Goal: Task Accomplishment & Management: Manage account settings

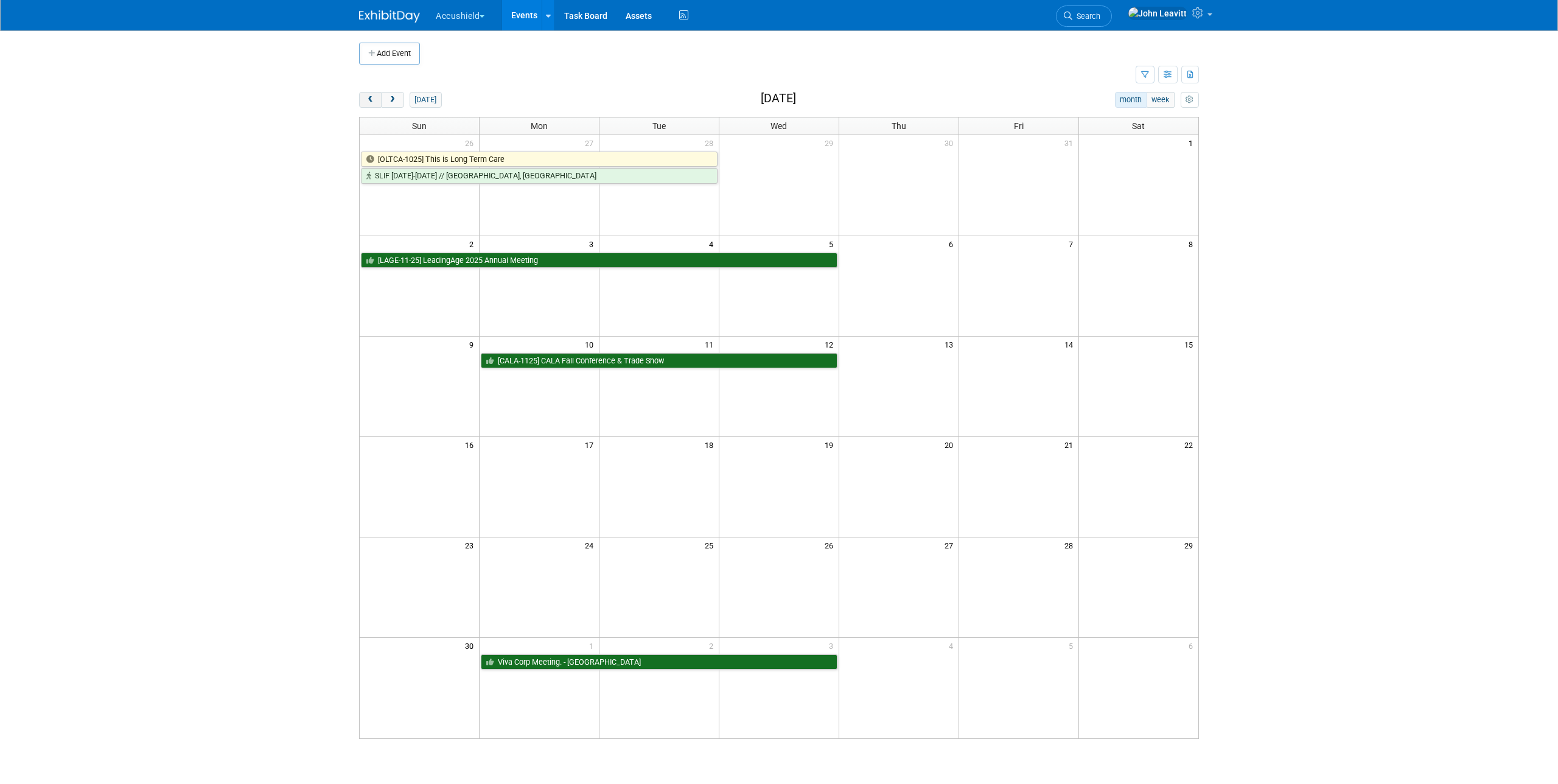
click at [378, 92] on button "prev" at bounding box center [370, 99] width 22 height 16
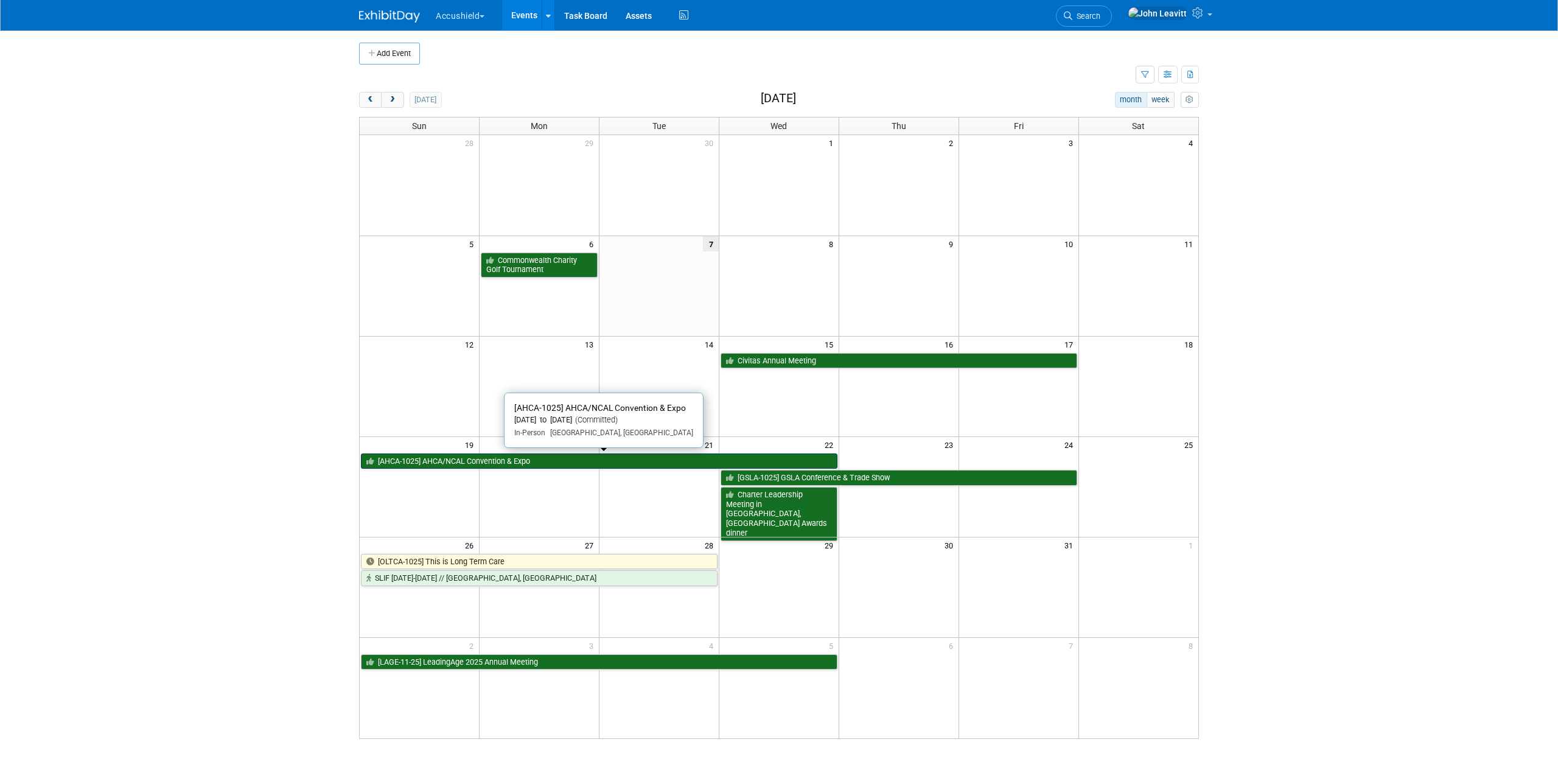
click at [410, 462] on link "[AHCA-1025] AHCA/NCAL Convention & Expo" at bounding box center [598, 461] width 477 height 16
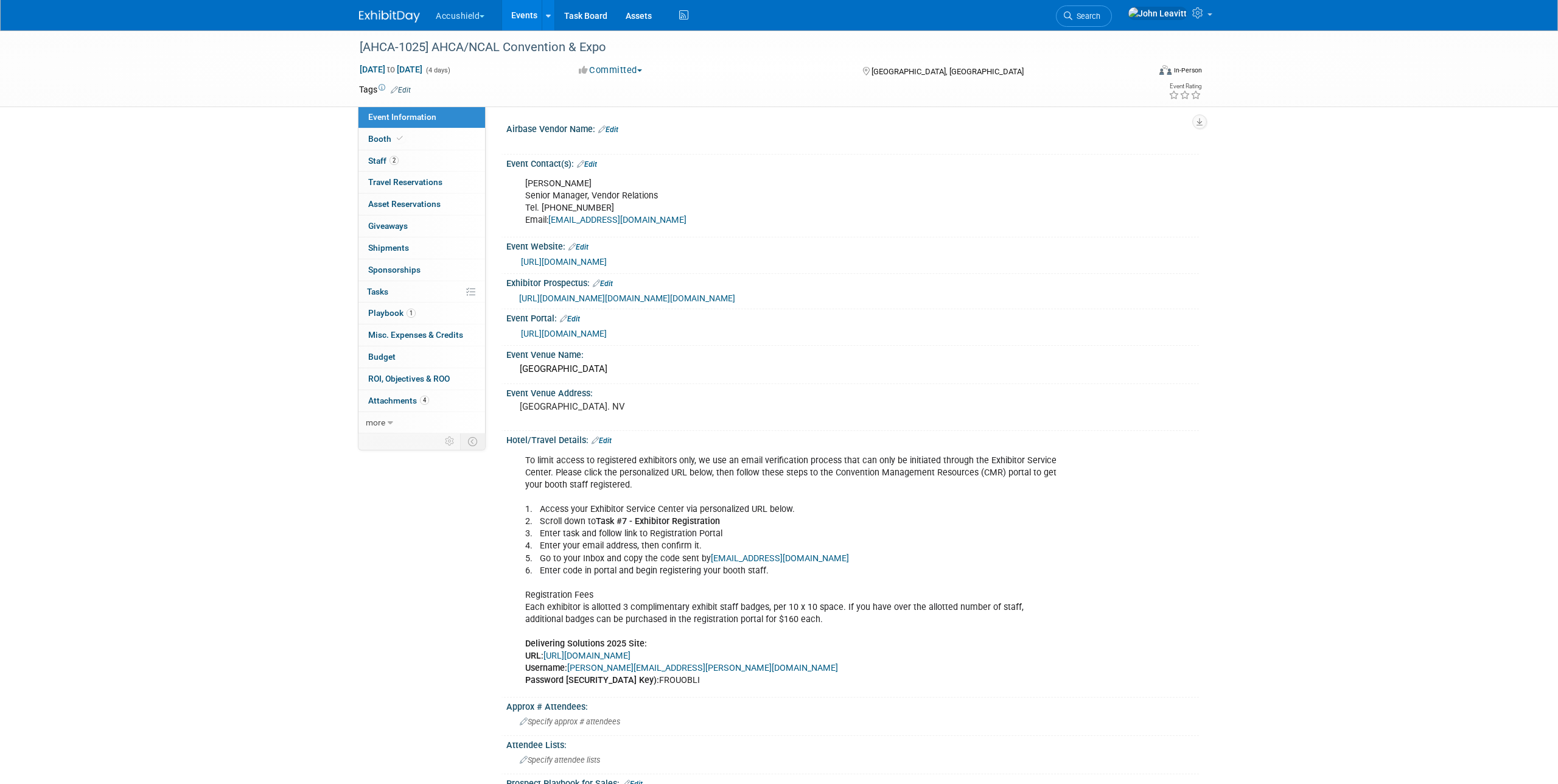
select select "Yes"
select select "WIP"
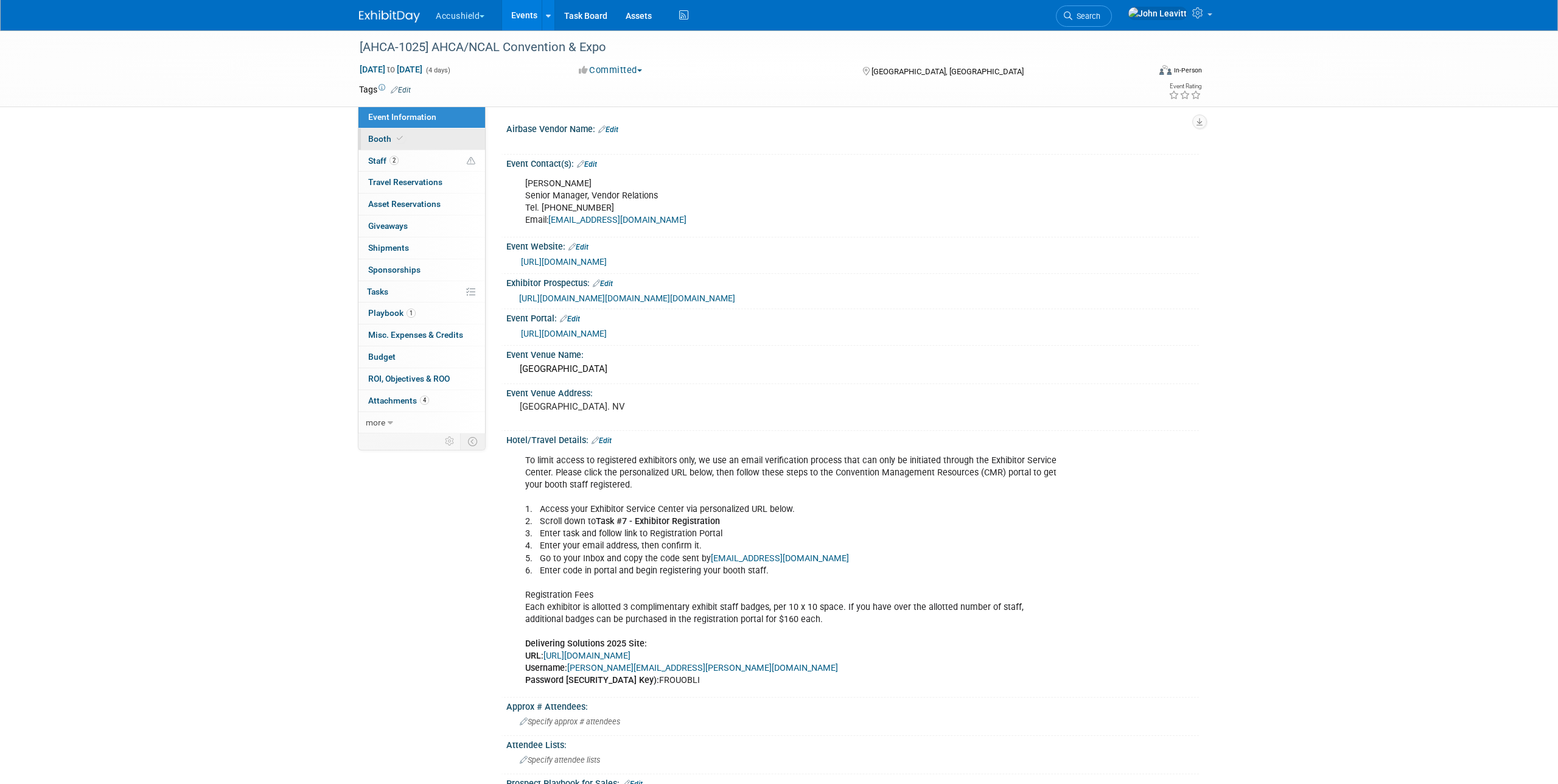
click at [444, 142] on link "Booth" at bounding box center [421, 139] width 126 height 22
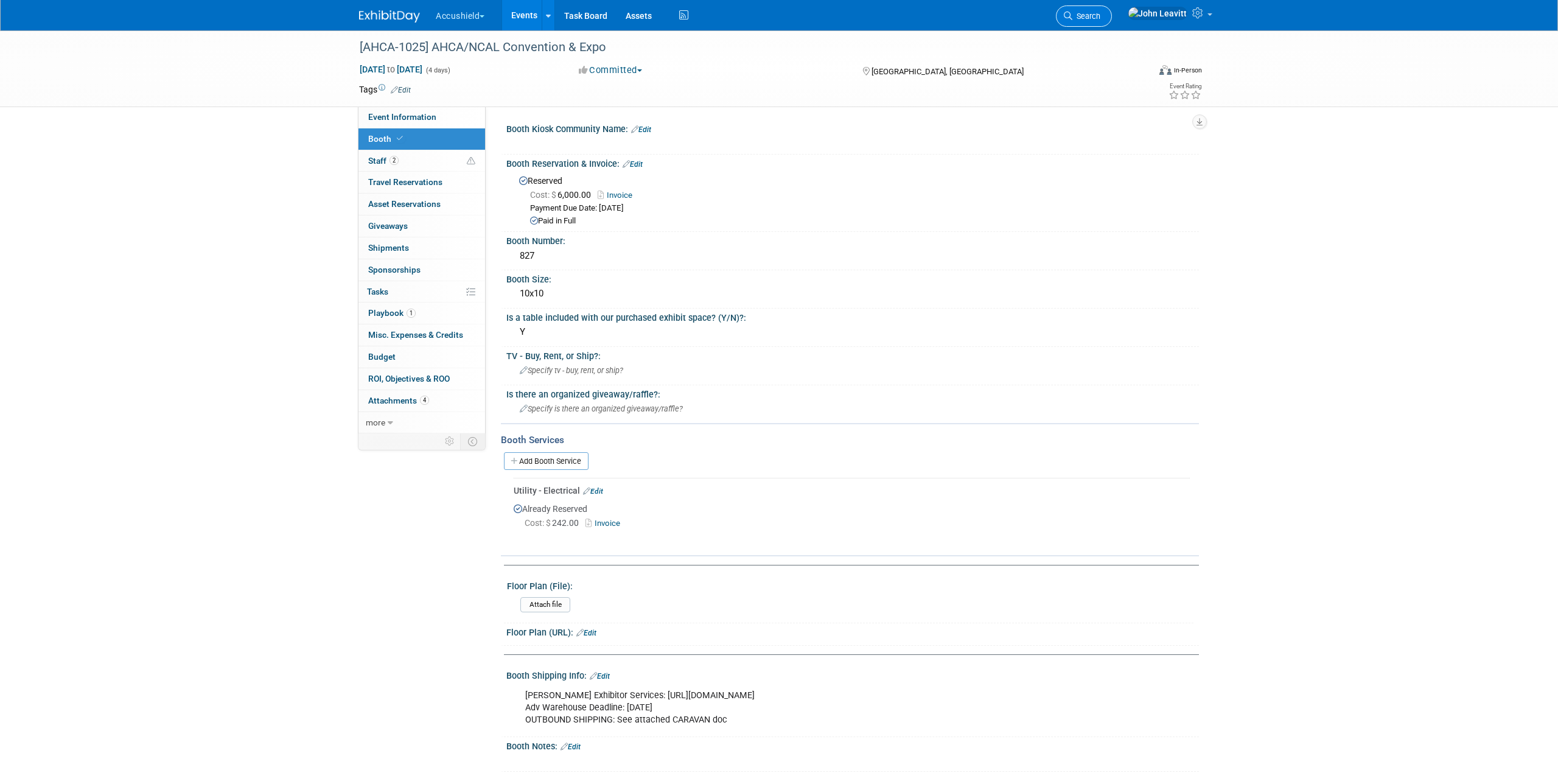
click at [1072, 18] on icon at bounding box center [1067, 15] width 8 height 8
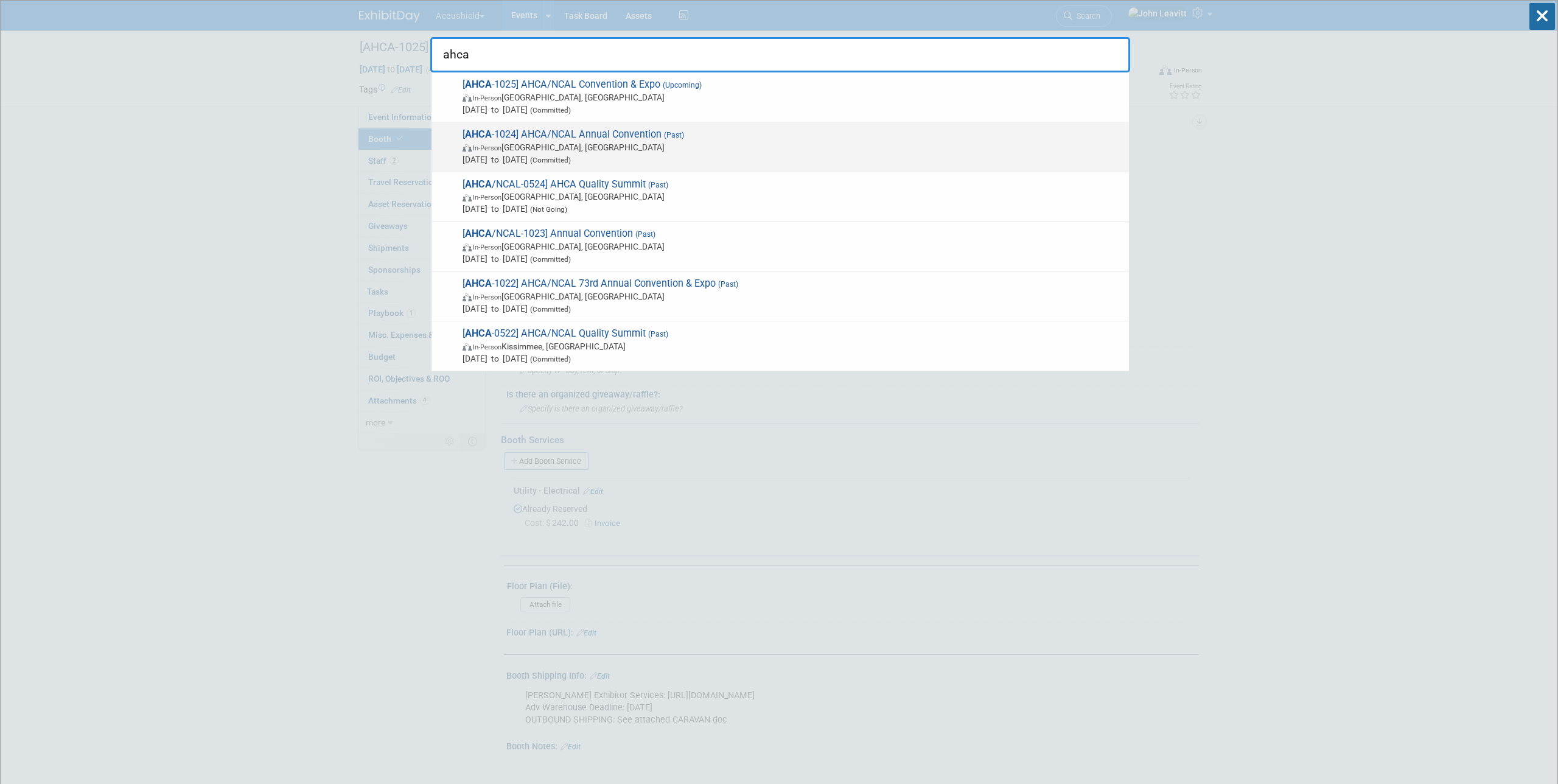
type input "ahca"
click at [603, 135] on span "[ AHCA -1024] AHCA/NCAL Annual Convention (Past) In-Person Orlando, FL Oct 5, 2…" at bounding box center [791, 147] width 664 height 37
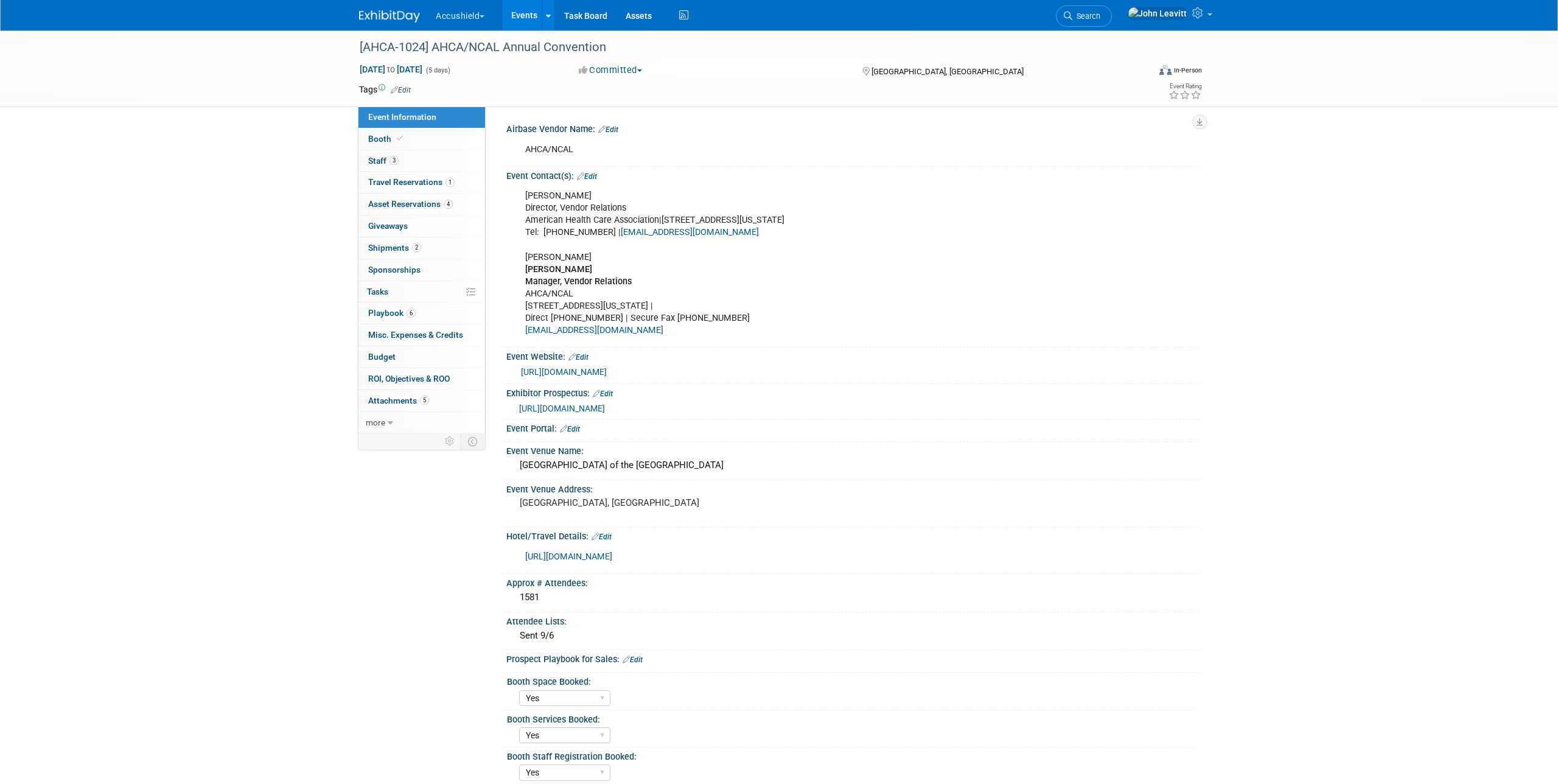
select select "Yes"
select select "No"
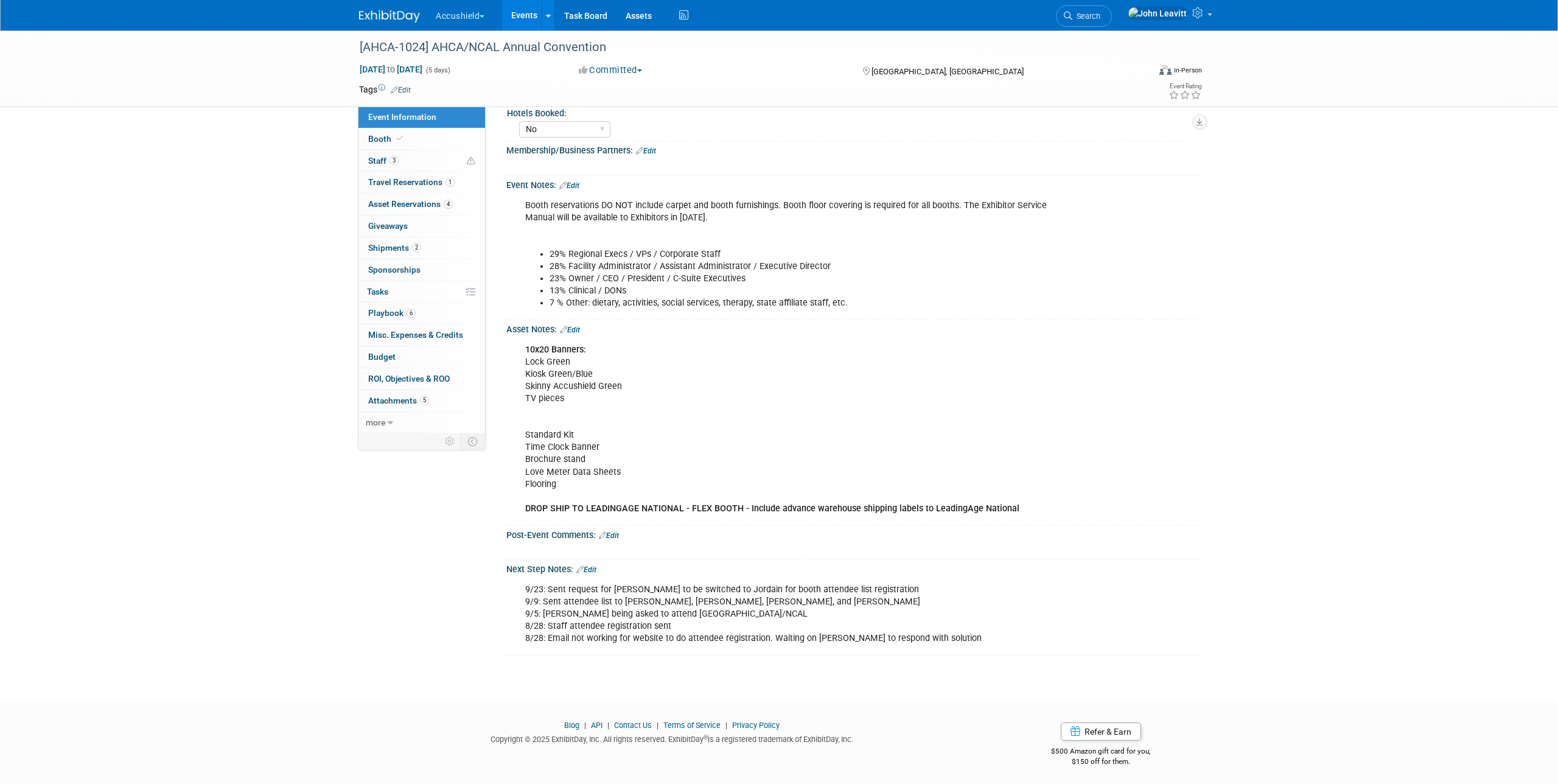
scroll to position [721, 0]
click at [403, 10] on link at bounding box center [397, 10] width 75 height 10
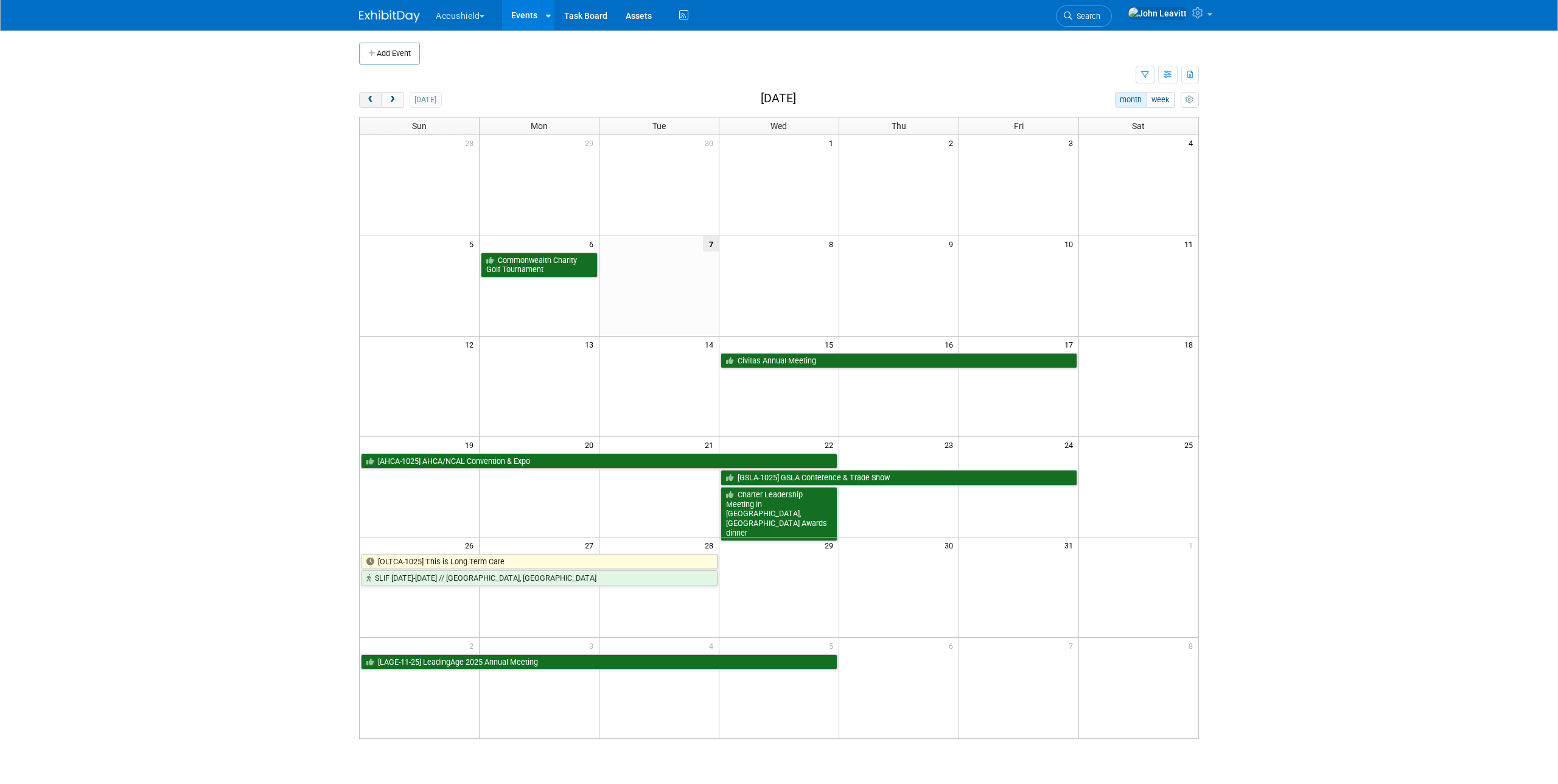
click at [371, 94] on button "prev" at bounding box center [370, 99] width 22 height 16
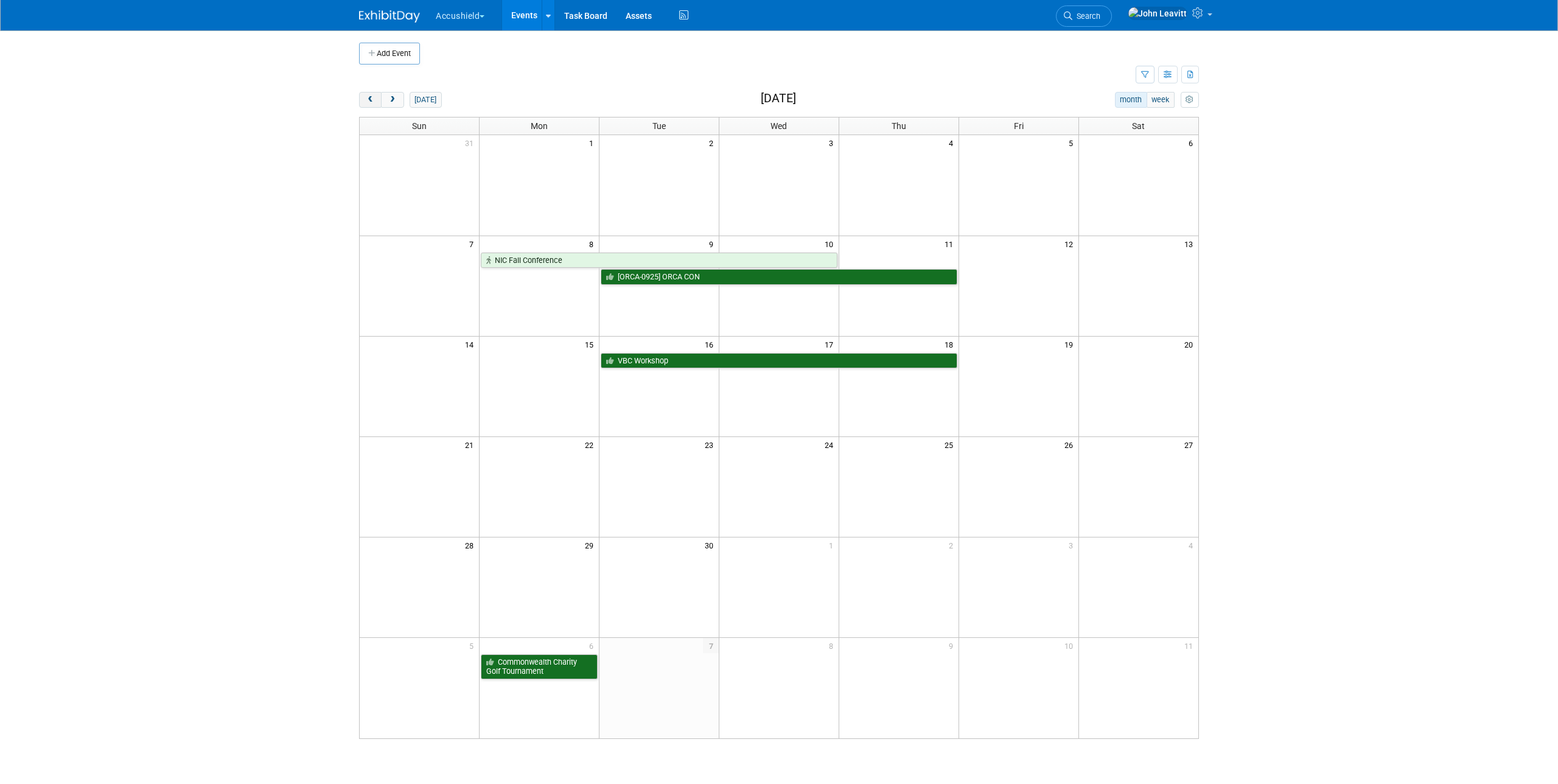
click at [371, 94] on button "prev" at bounding box center [370, 99] width 22 height 16
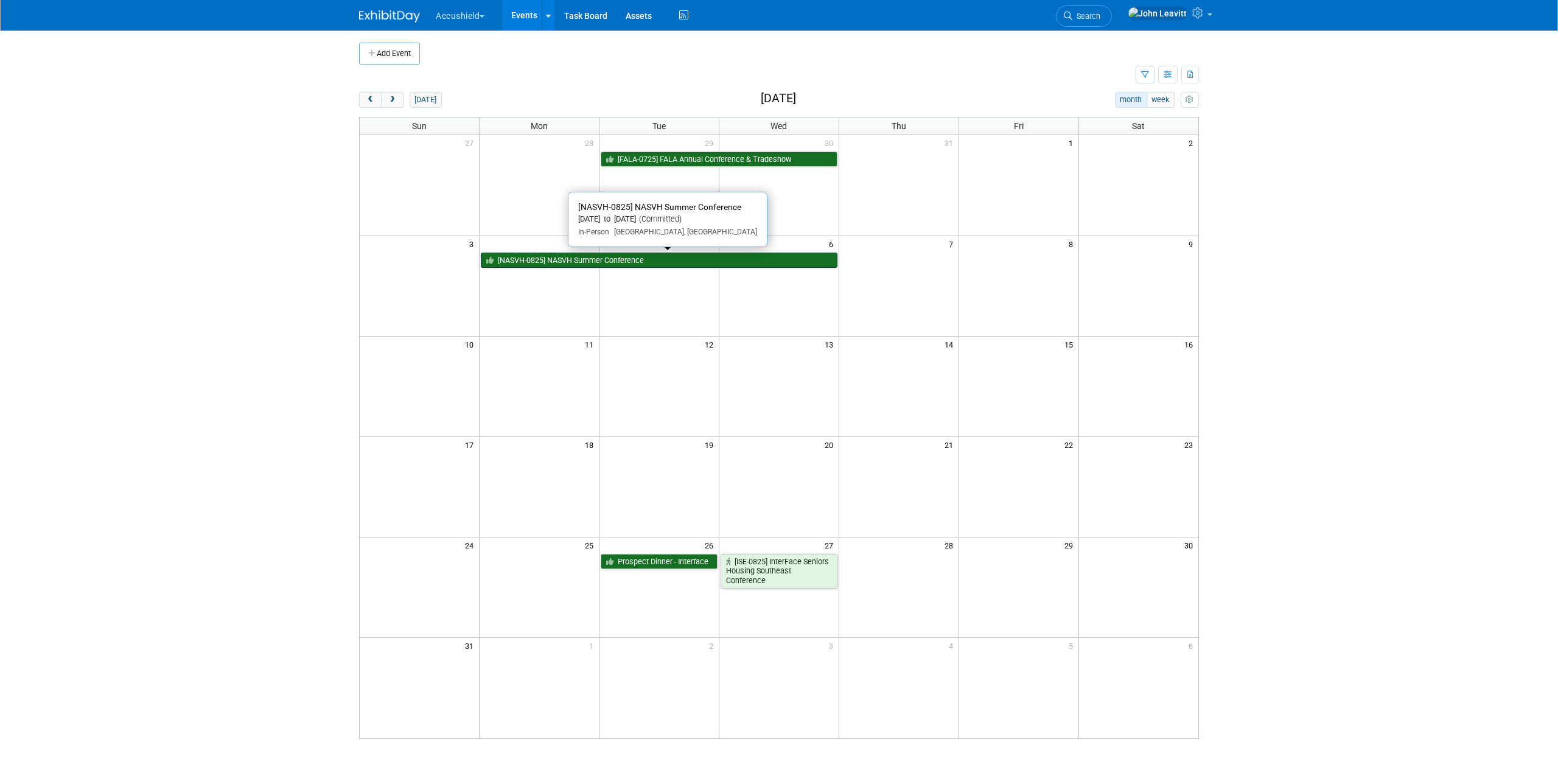
click at [557, 267] on link "[NASVH-0825] NASVH Summer Conference" at bounding box center [658, 260] width 357 height 16
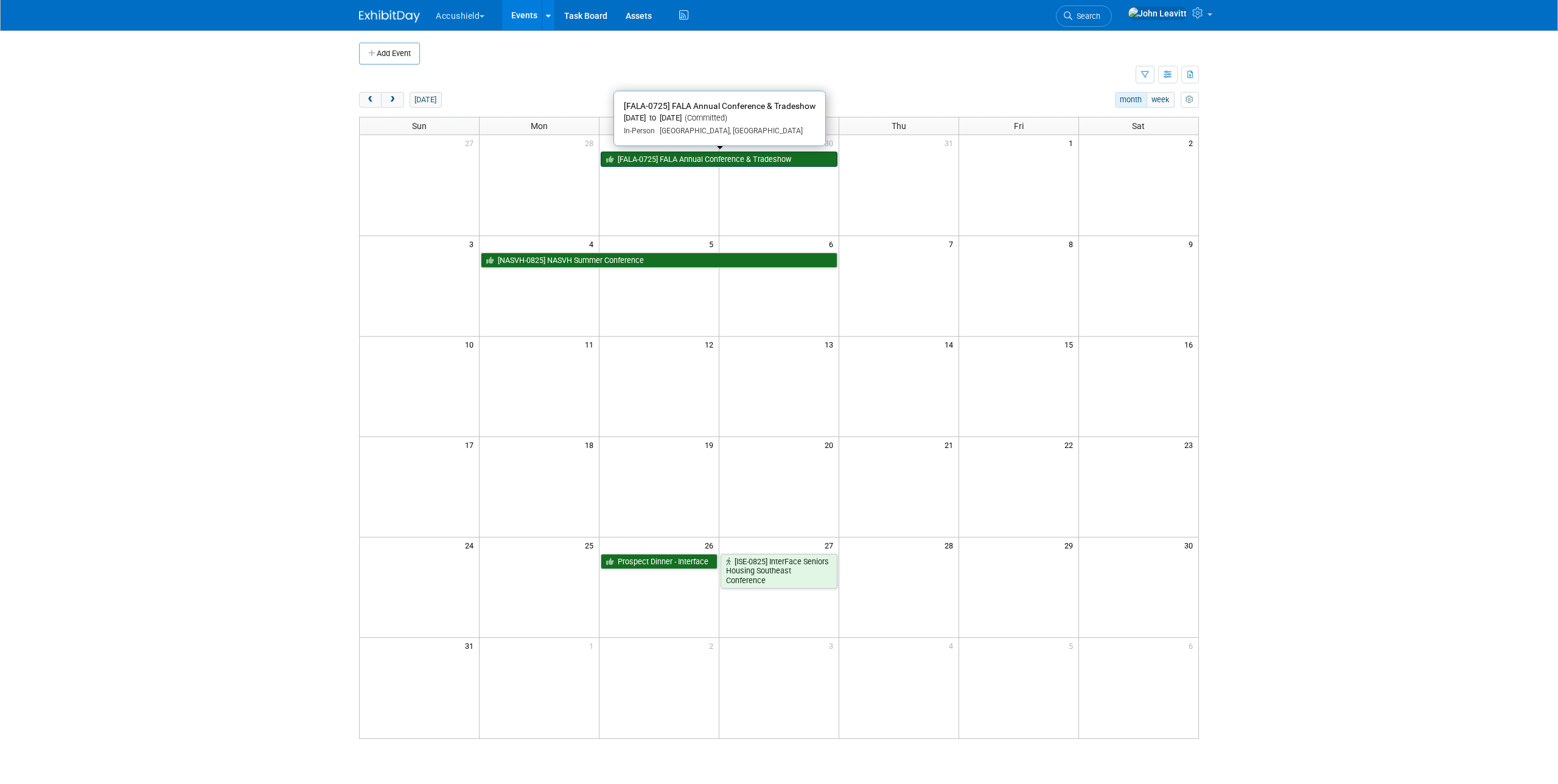
click at [663, 159] on link "[FALA-0725] FALA Annual Conference & Tradeshow" at bounding box center [719, 159] width 236 height 16
click at [370, 101] on span "prev" at bounding box center [370, 100] width 9 height 8
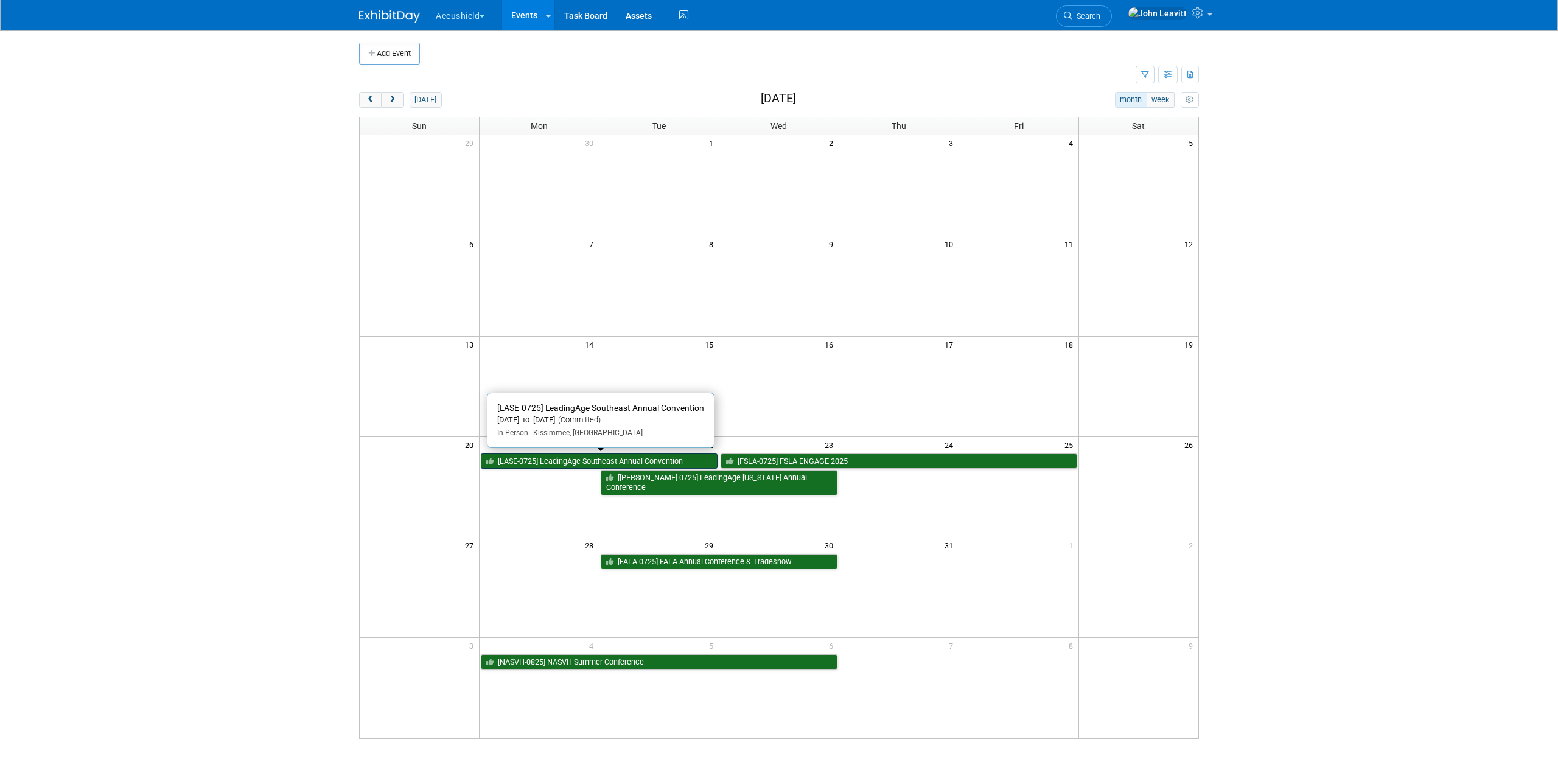
click at [556, 461] on link "[LASE-0725] LeadingAge Southeast Annual Convention" at bounding box center [598, 461] width 236 height 16
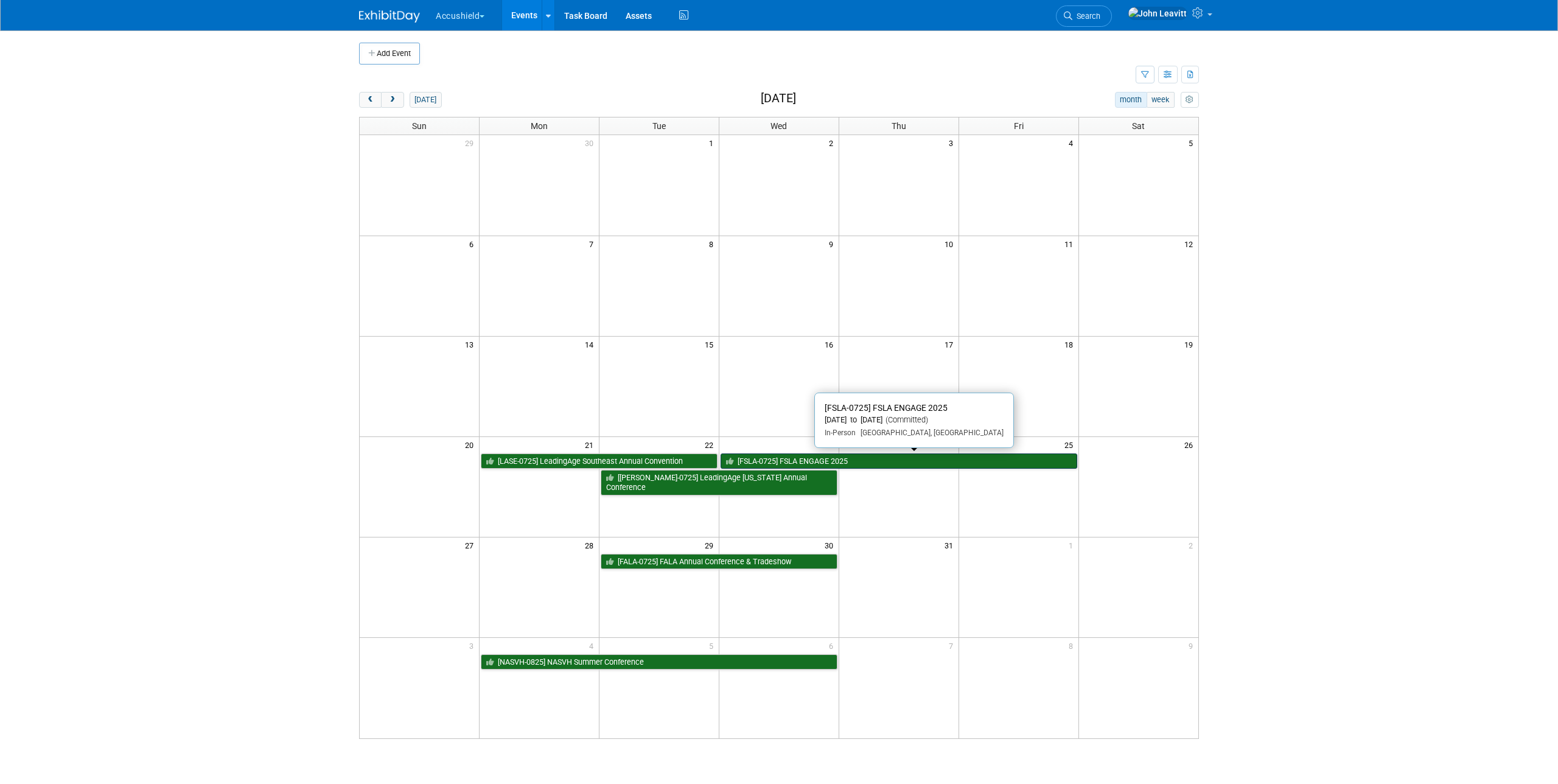
click at [762, 457] on link "[FSLA-0725] FSLA ENGAGE 2025" at bounding box center [898, 461] width 357 height 16
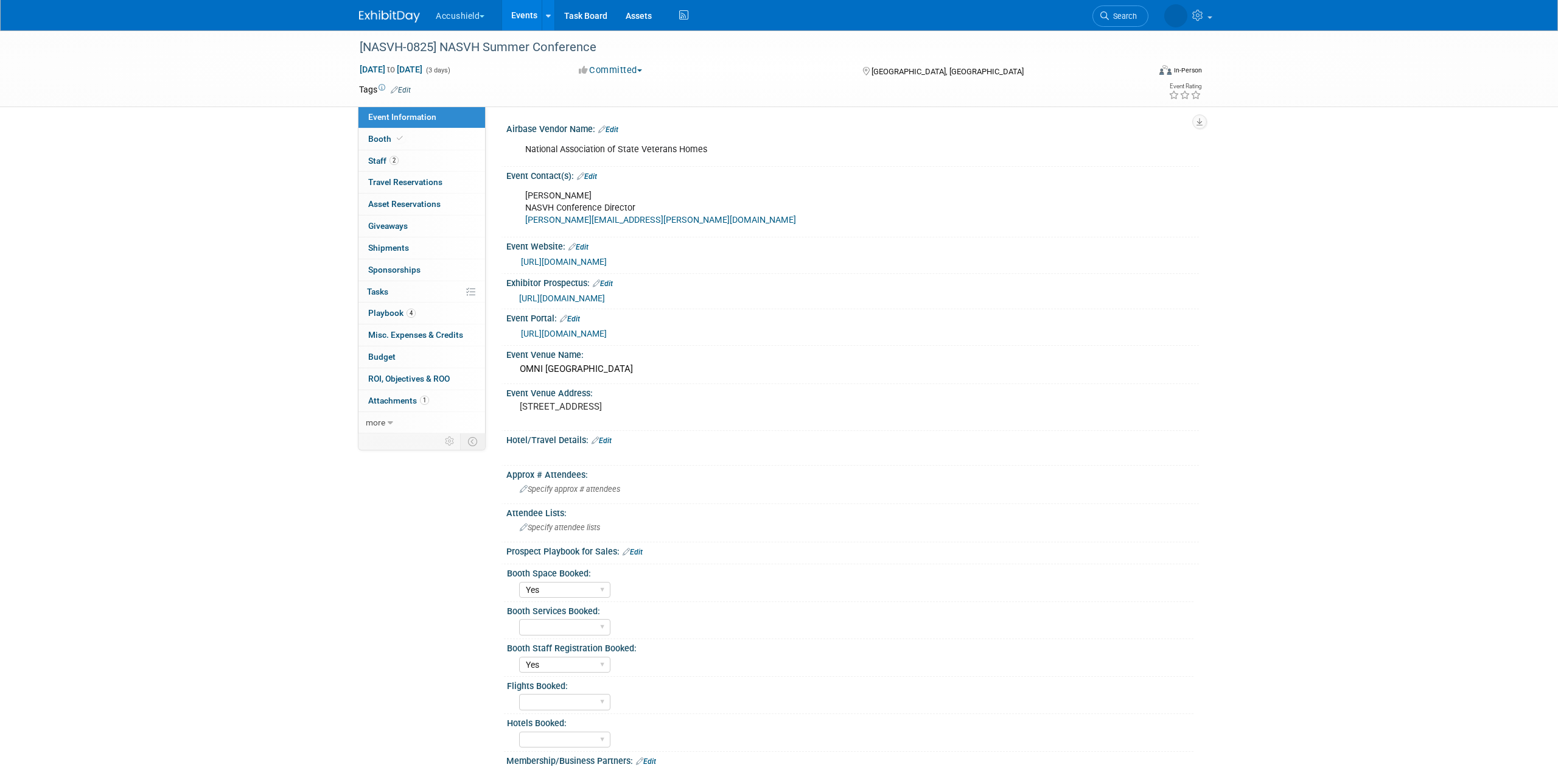
select select "Yes"
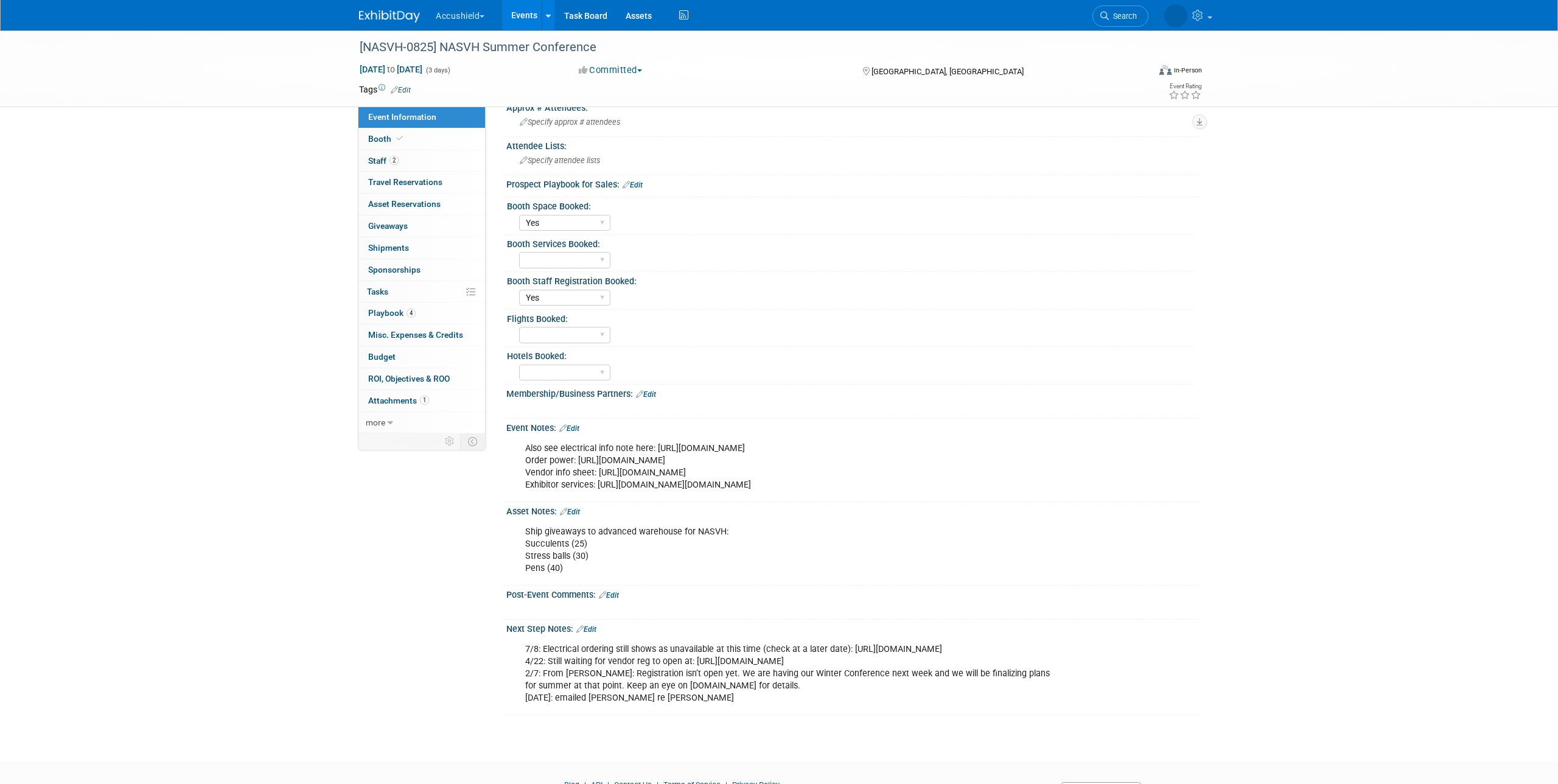
scroll to position [382, 0]
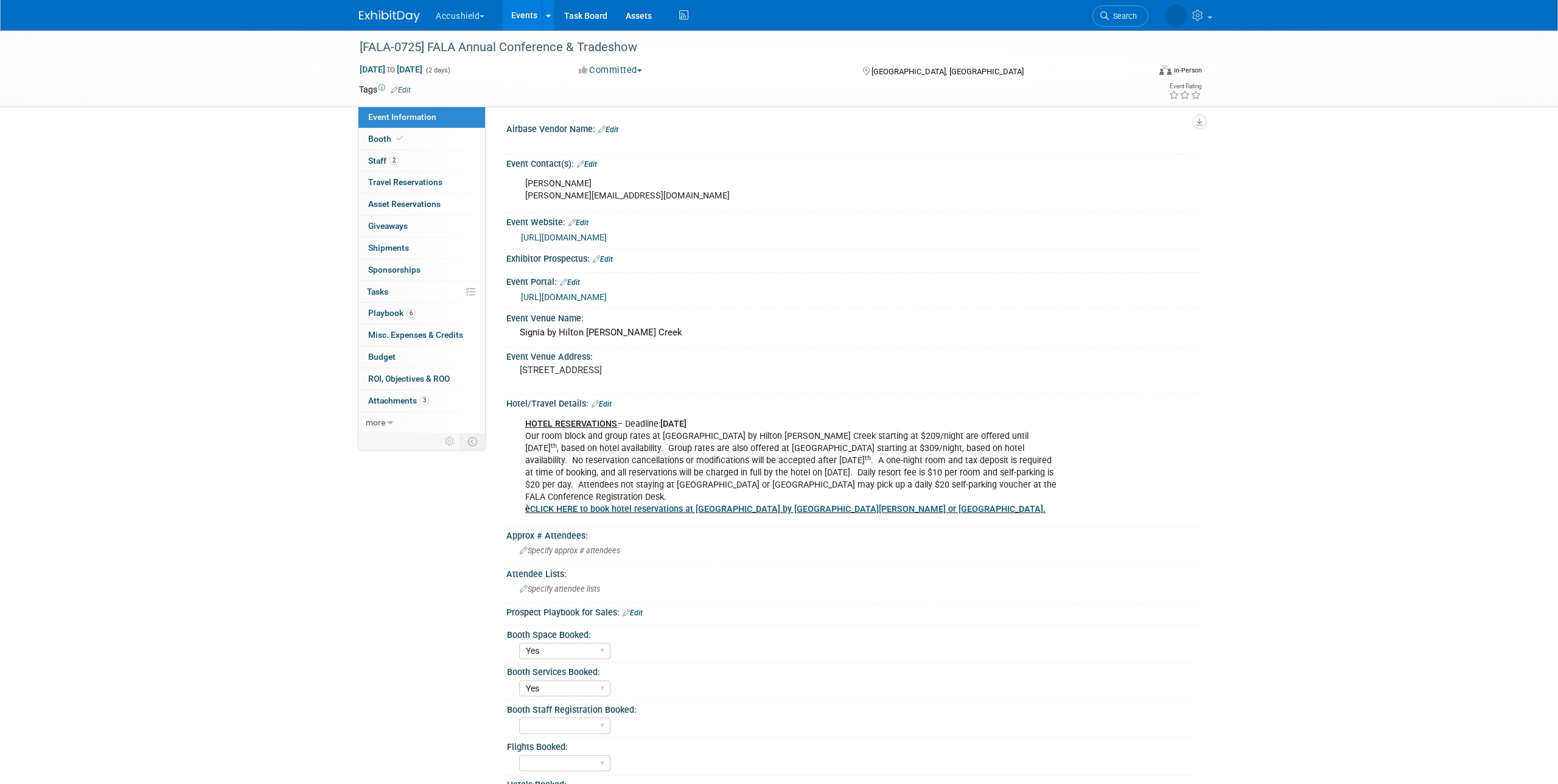
select select "Yes"
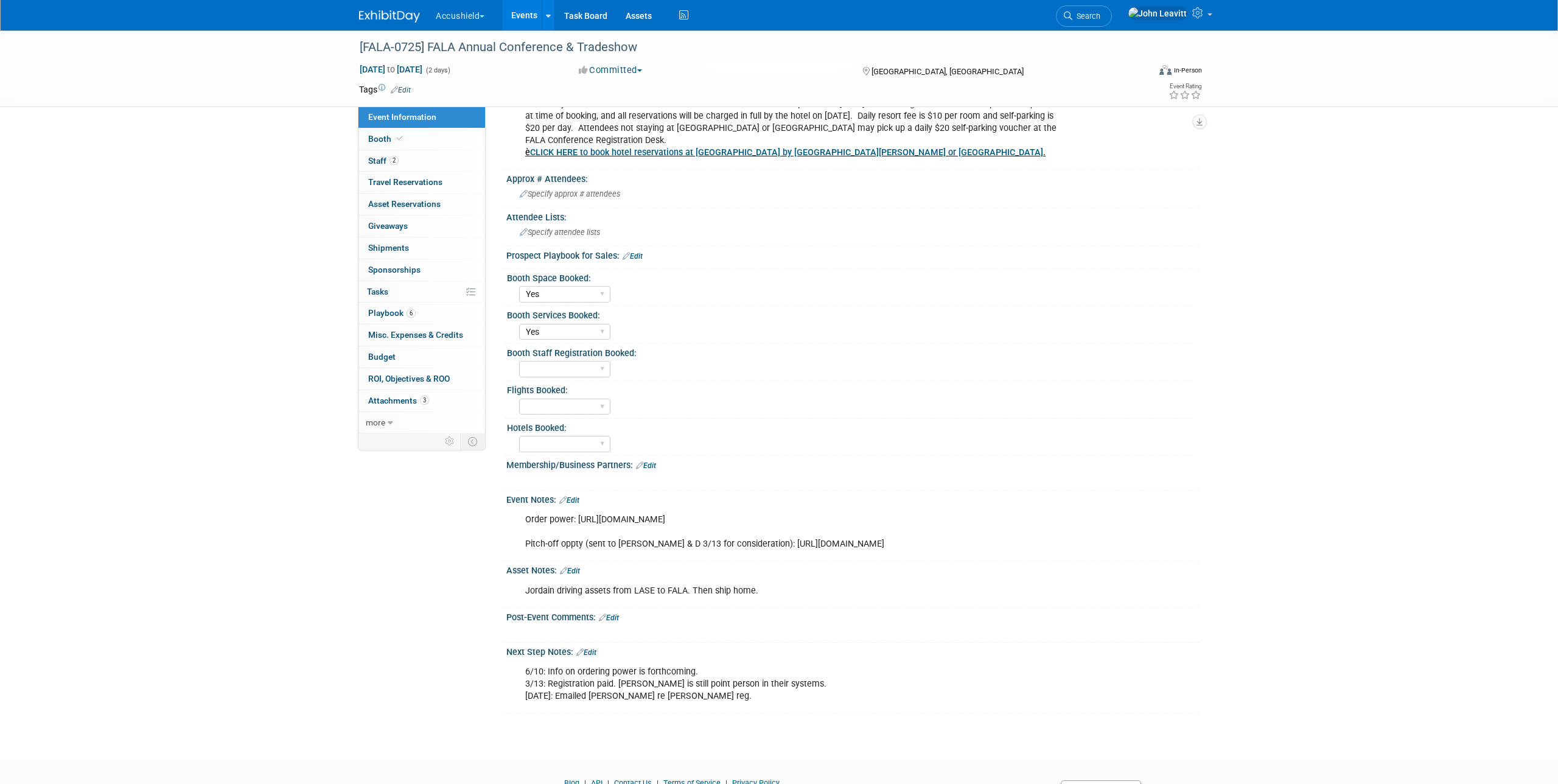
scroll to position [358, 0]
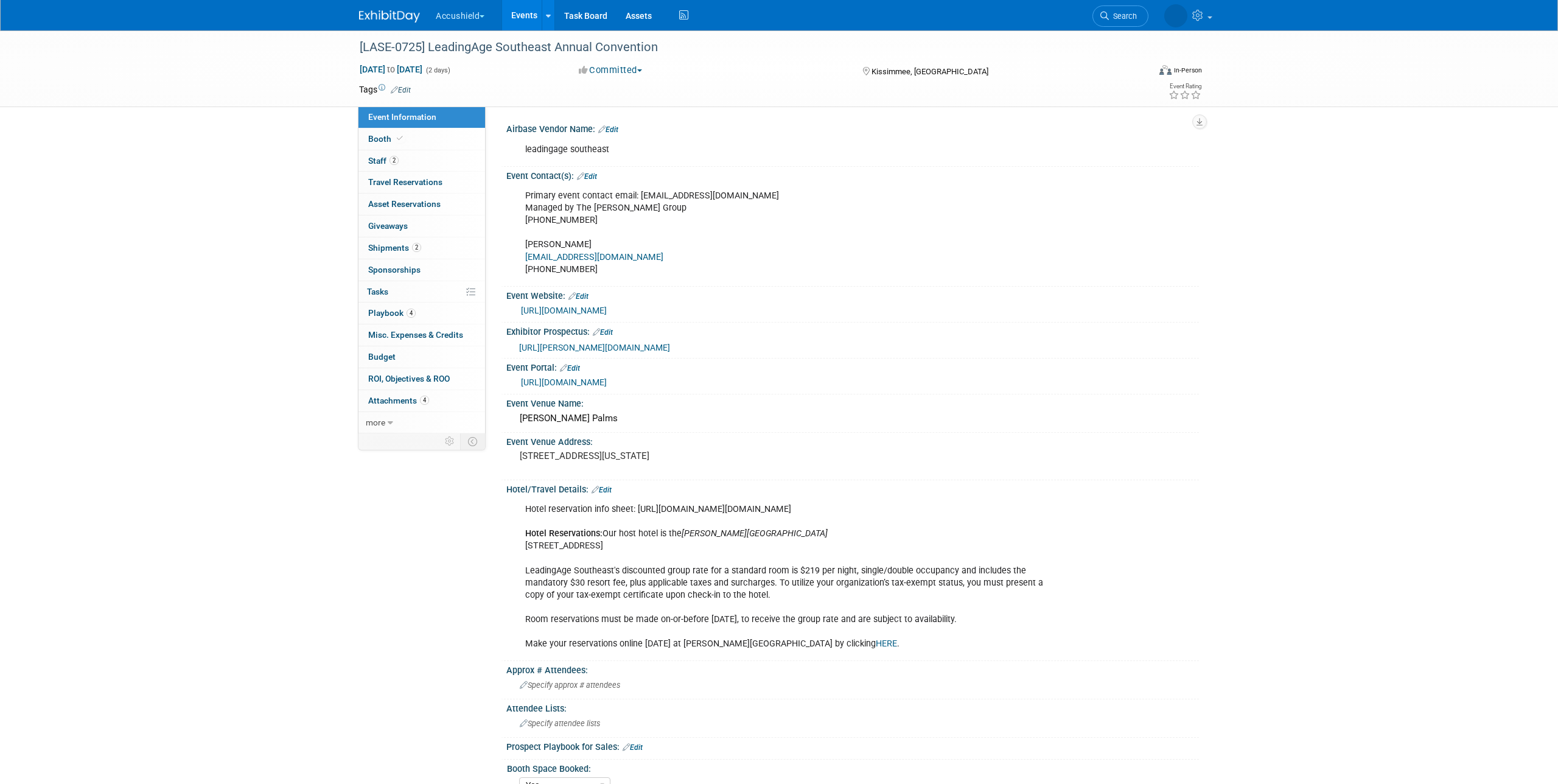
select select "Yes"
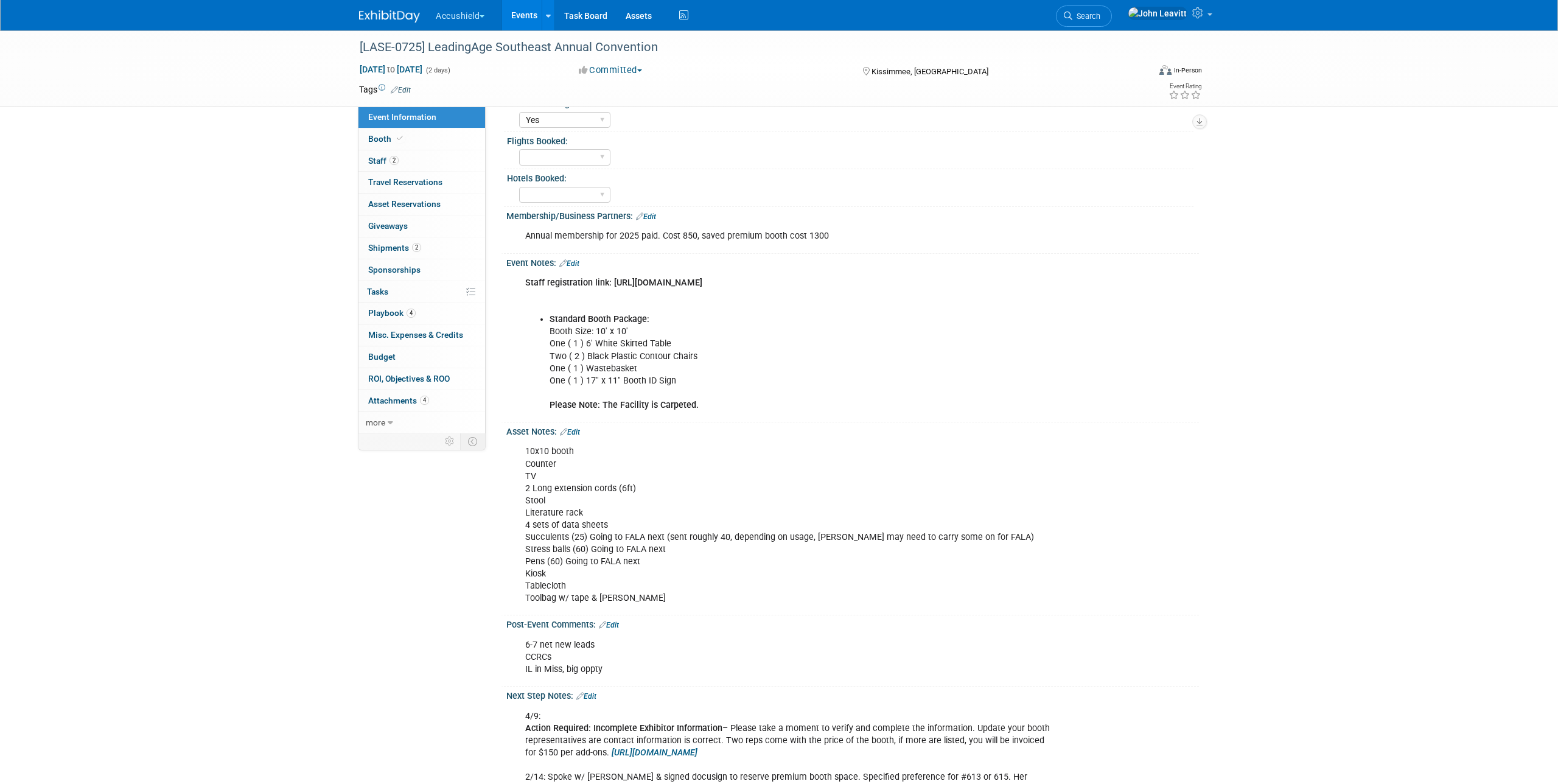
scroll to position [749, 0]
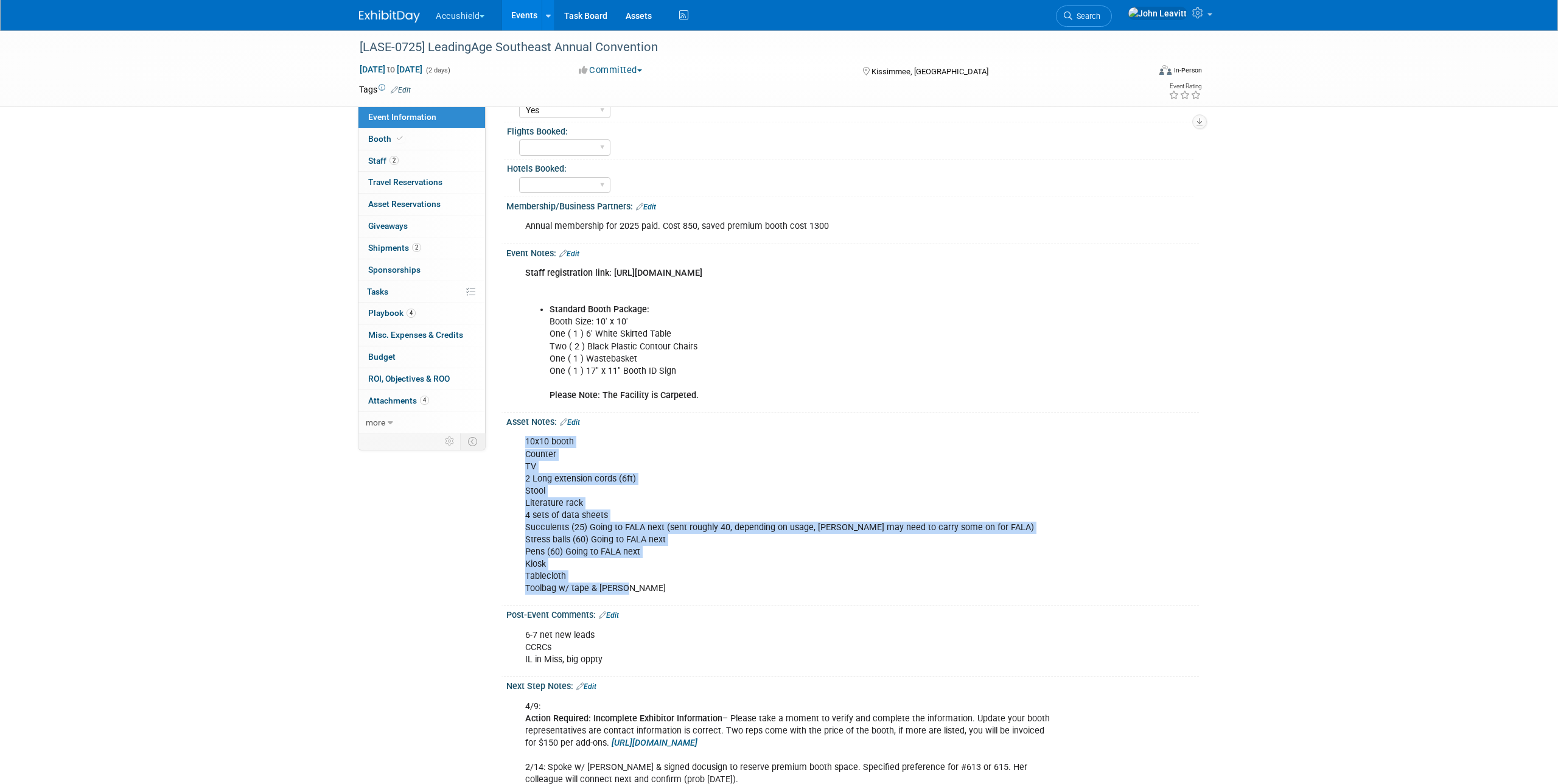
drag, startPoint x: 526, startPoint y: 464, endPoint x: 628, endPoint y: 617, distance: 183.9
click at [628, 601] on div "10x10 booth Counter TV 2 Long extension cords (6ft) Stool Literature rack 4 set…" at bounding box center [791, 515] width 548 height 171
copy div "10x10 booth Counter TV 2 Long extension cords (6ft) Stool Literature rack 4 set…"
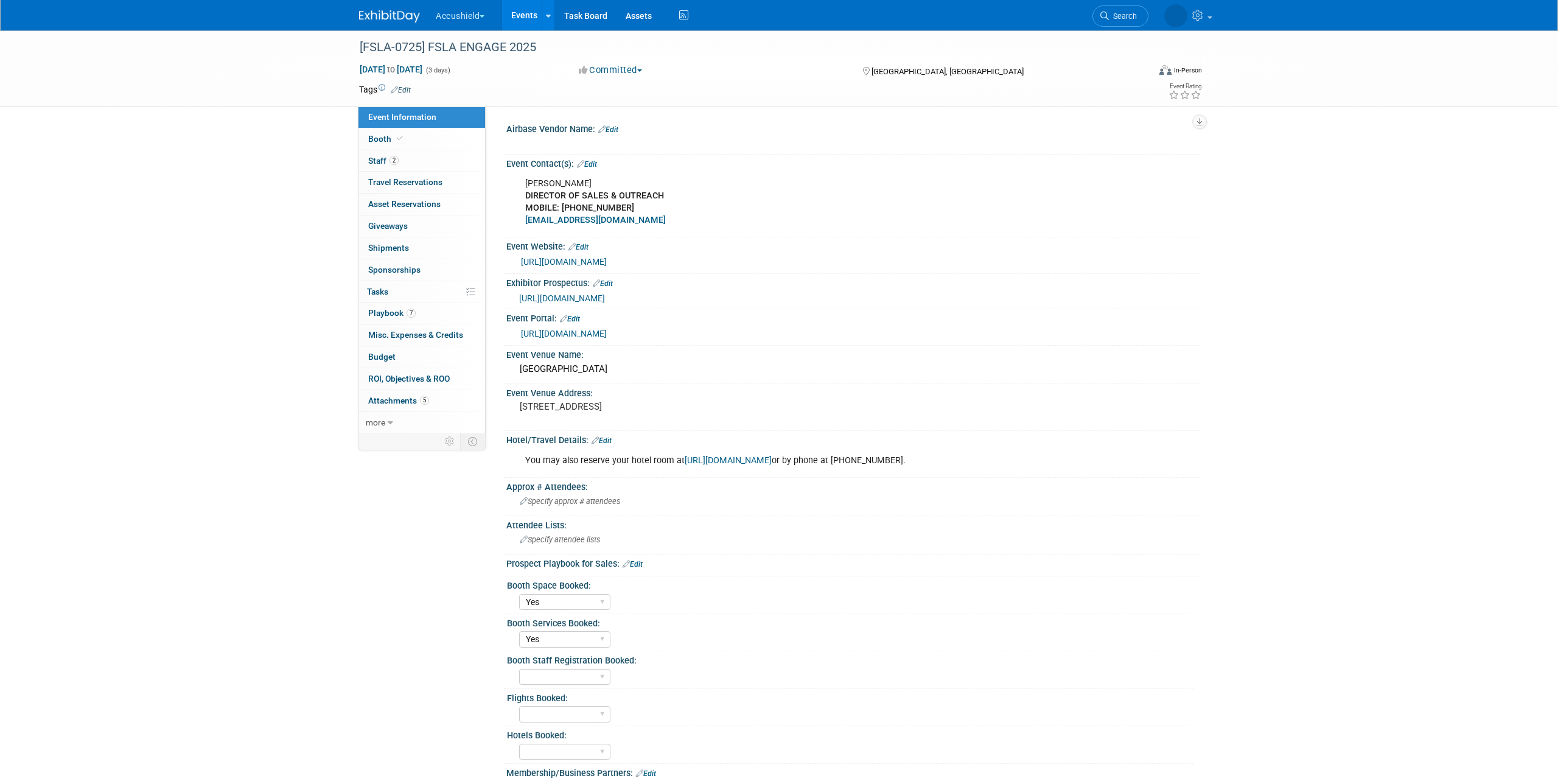
select select "Yes"
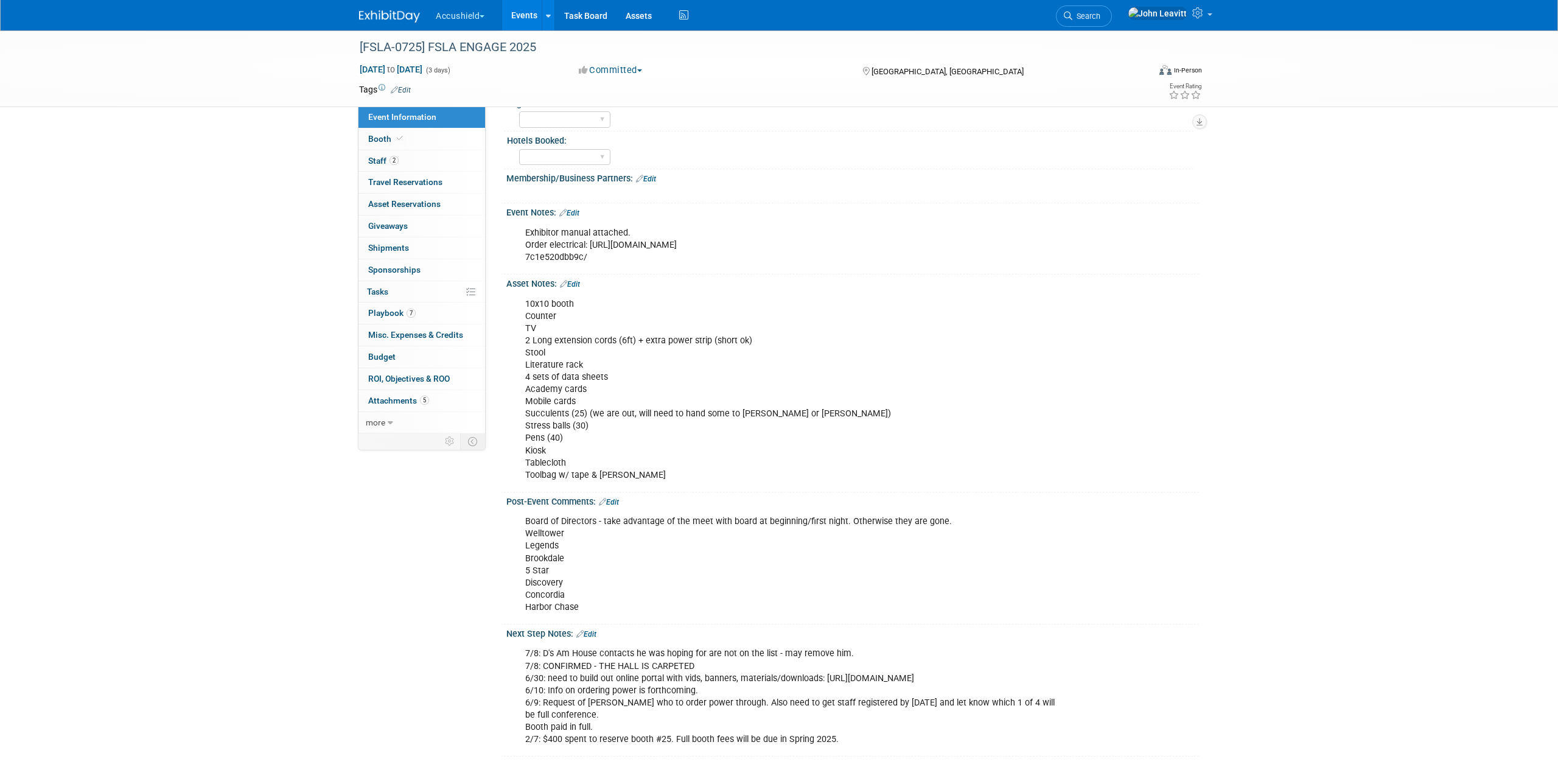
scroll to position [609, 0]
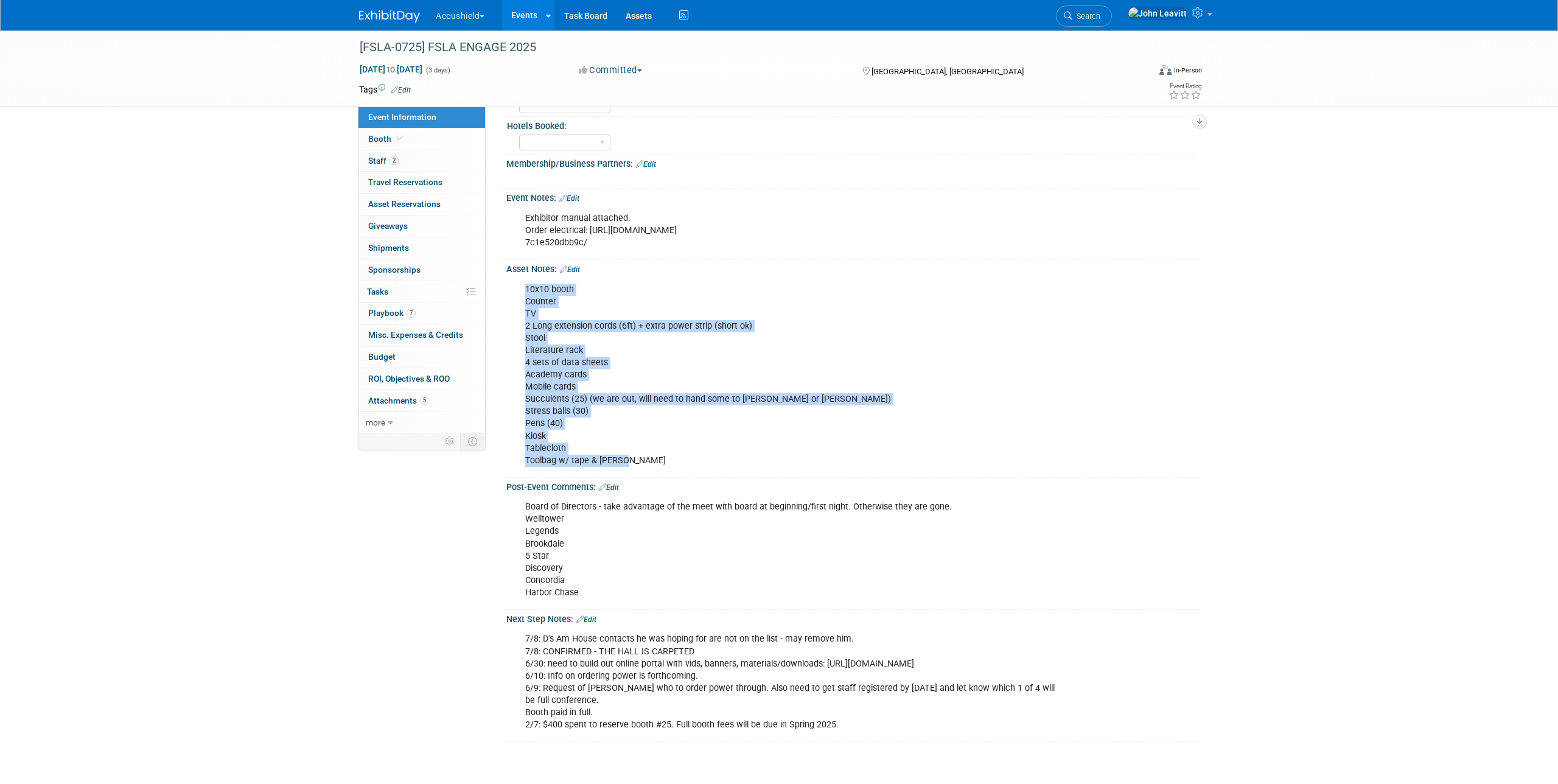
drag, startPoint x: 628, startPoint y: 465, endPoint x: 525, endPoint y: 289, distance: 203.9
click at [525, 289] on div "10x10 booth Counter TV 2 Long extension cords (6ft) + extra power strip (short …" at bounding box center [791, 375] width 548 height 196
copy div "10x10 booth Counter TV 2 Long extension cords (6ft) + extra power strip (short …"
click at [1111, 23] on link "Search" at bounding box center [1084, 16] width 56 height 22
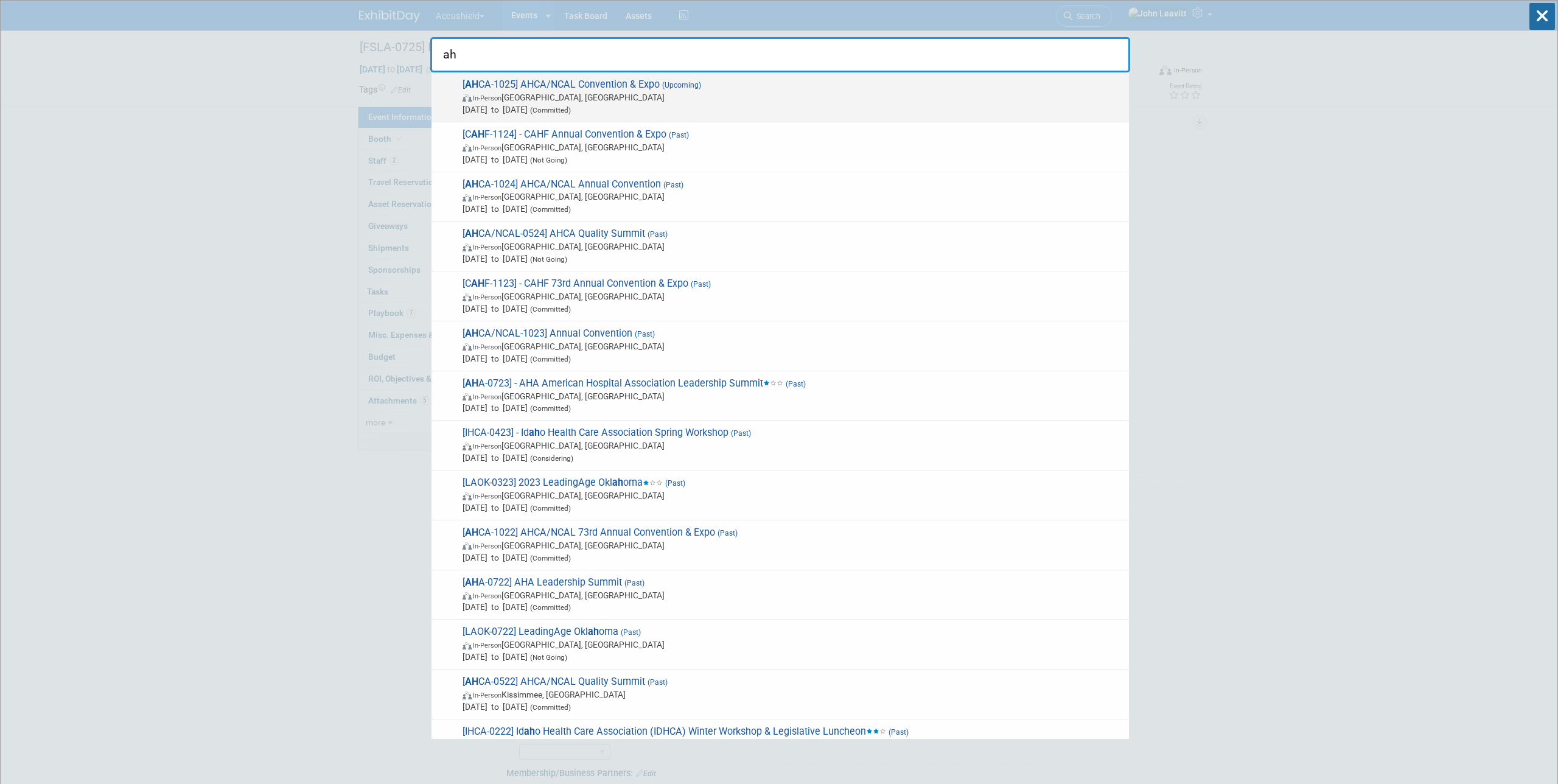
type input "ah"
click at [802, 85] on span "[ AH CA-1025] AHCA/NCAL Convention & Expo (Upcoming) In-Person Las Vegas, NV Oc…" at bounding box center [791, 97] width 664 height 37
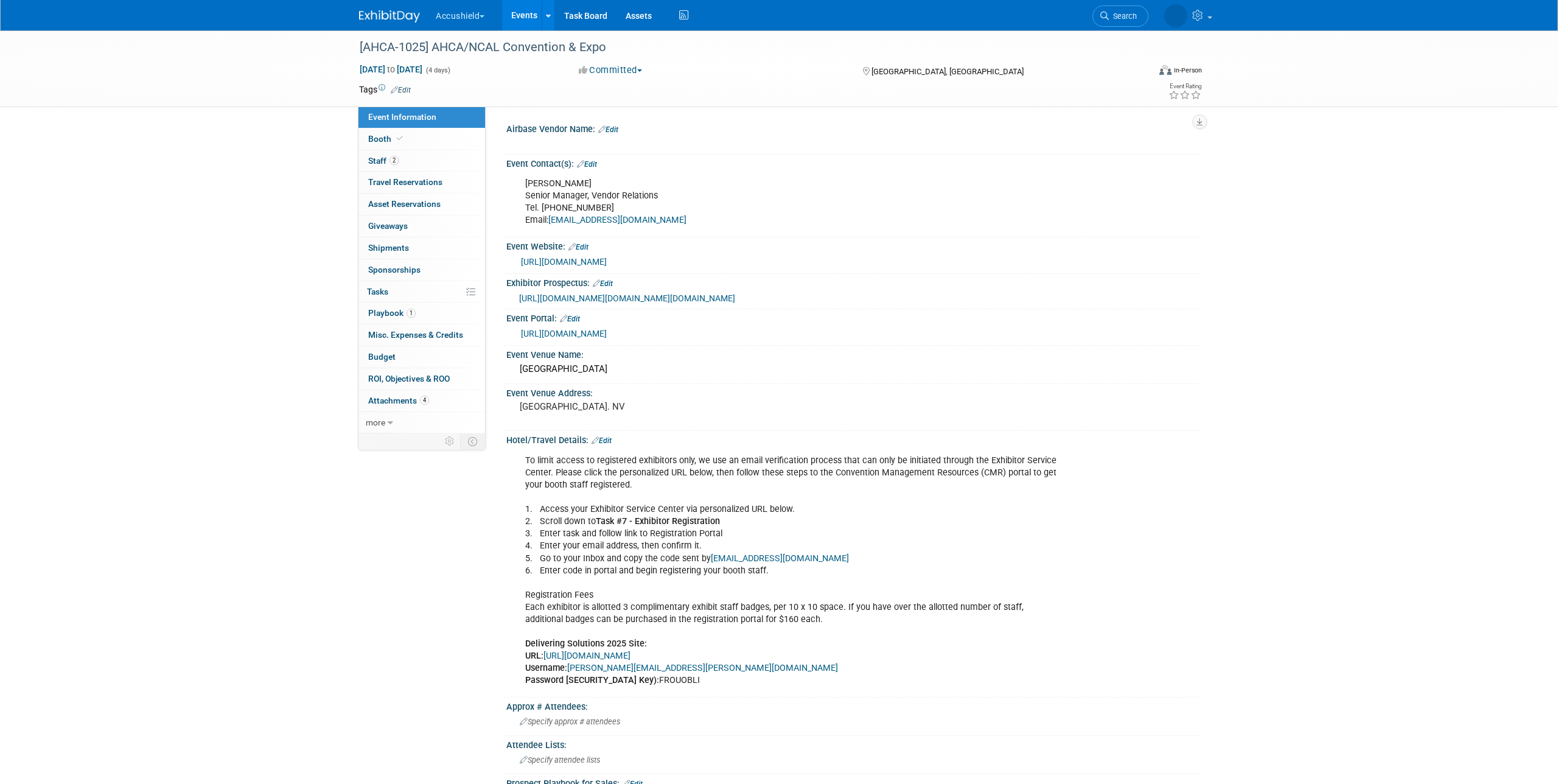
select select "Yes"
select select "WIP"
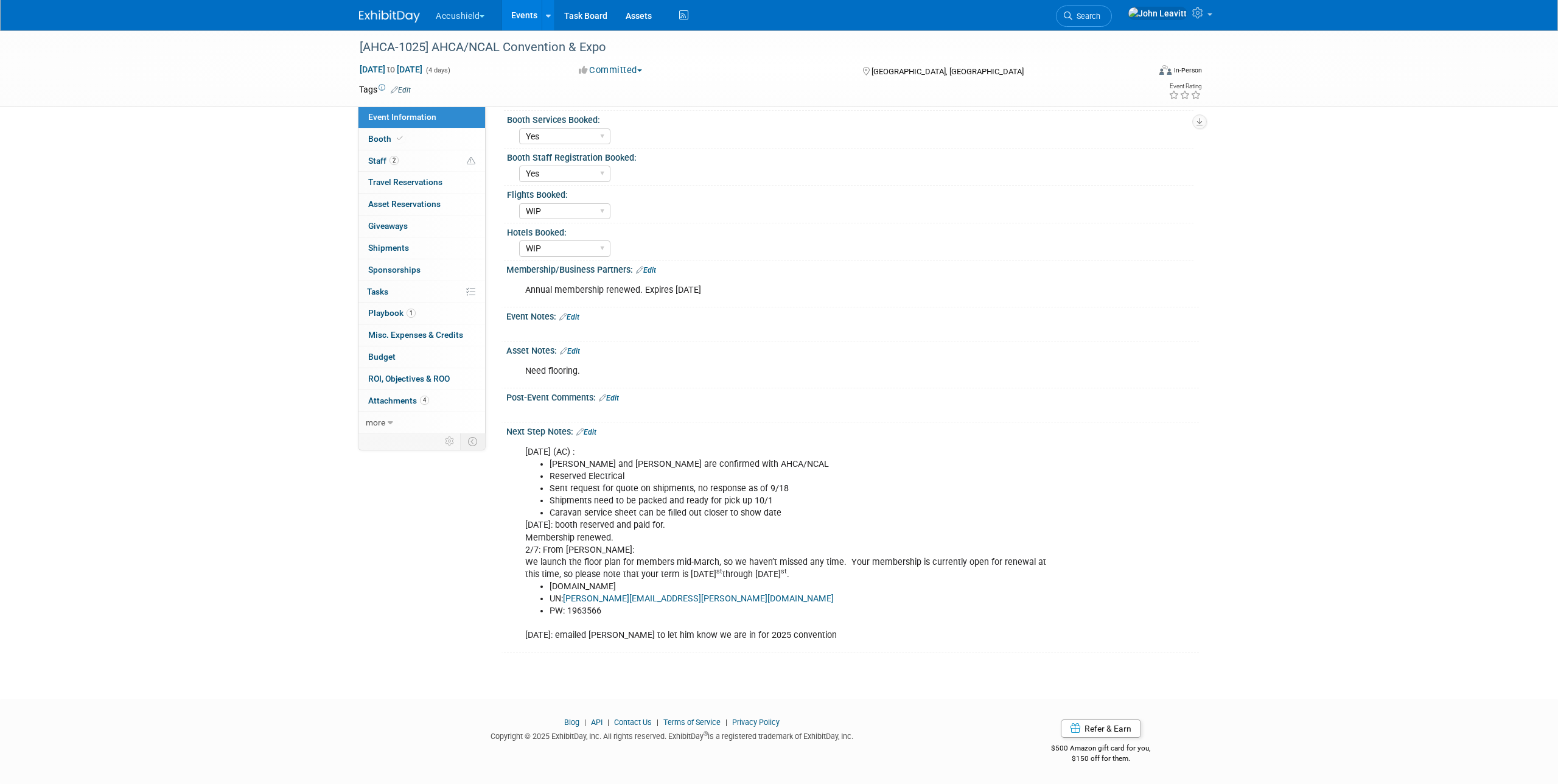
scroll to position [745, 0]
click at [575, 354] on link "Edit" at bounding box center [570, 350] width 20 height 8
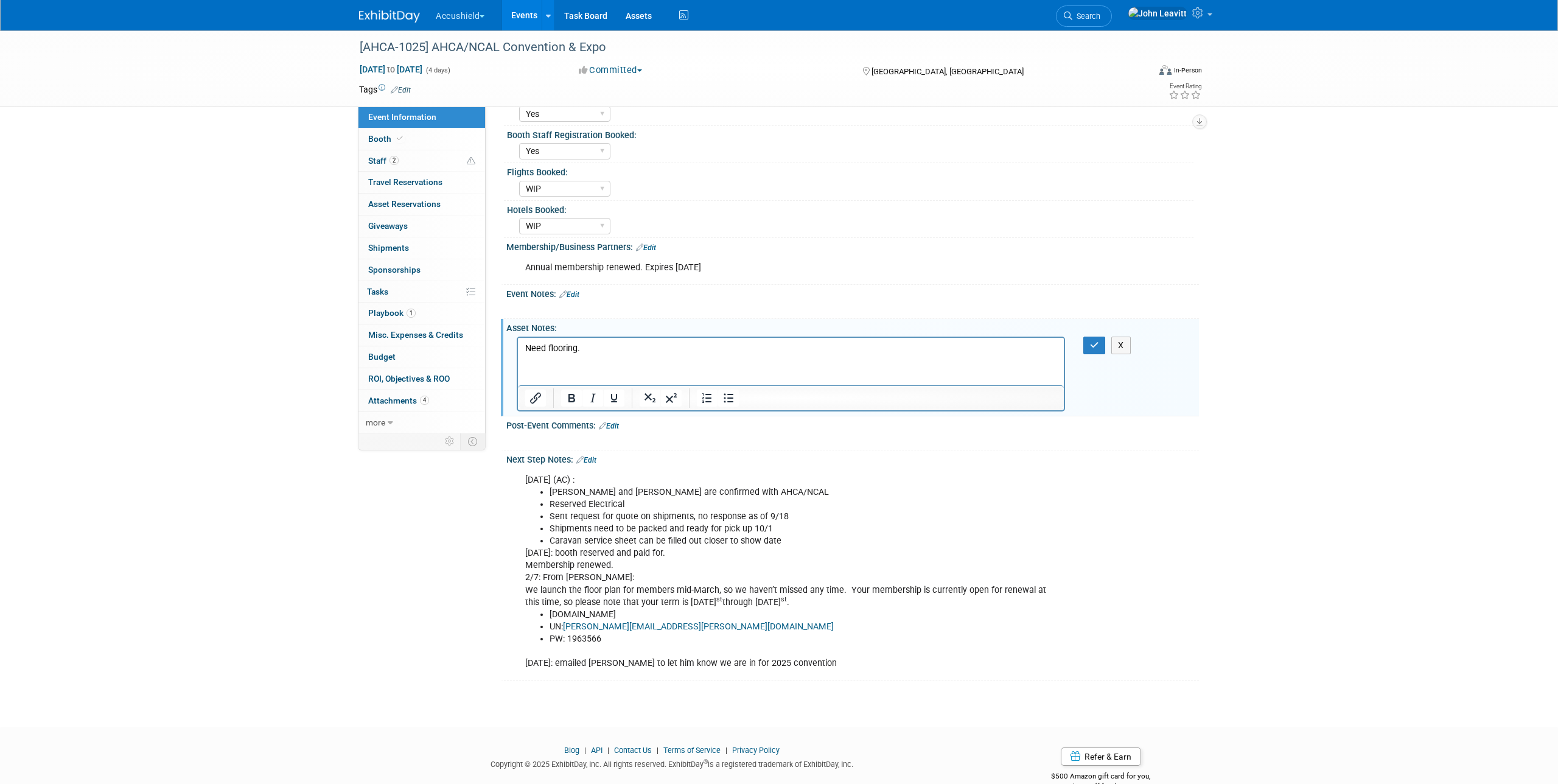
scroll to position [0, 0]
click at [591, 350] on p "Need flooring." at bounding box center [791, 348] width 532 height 12
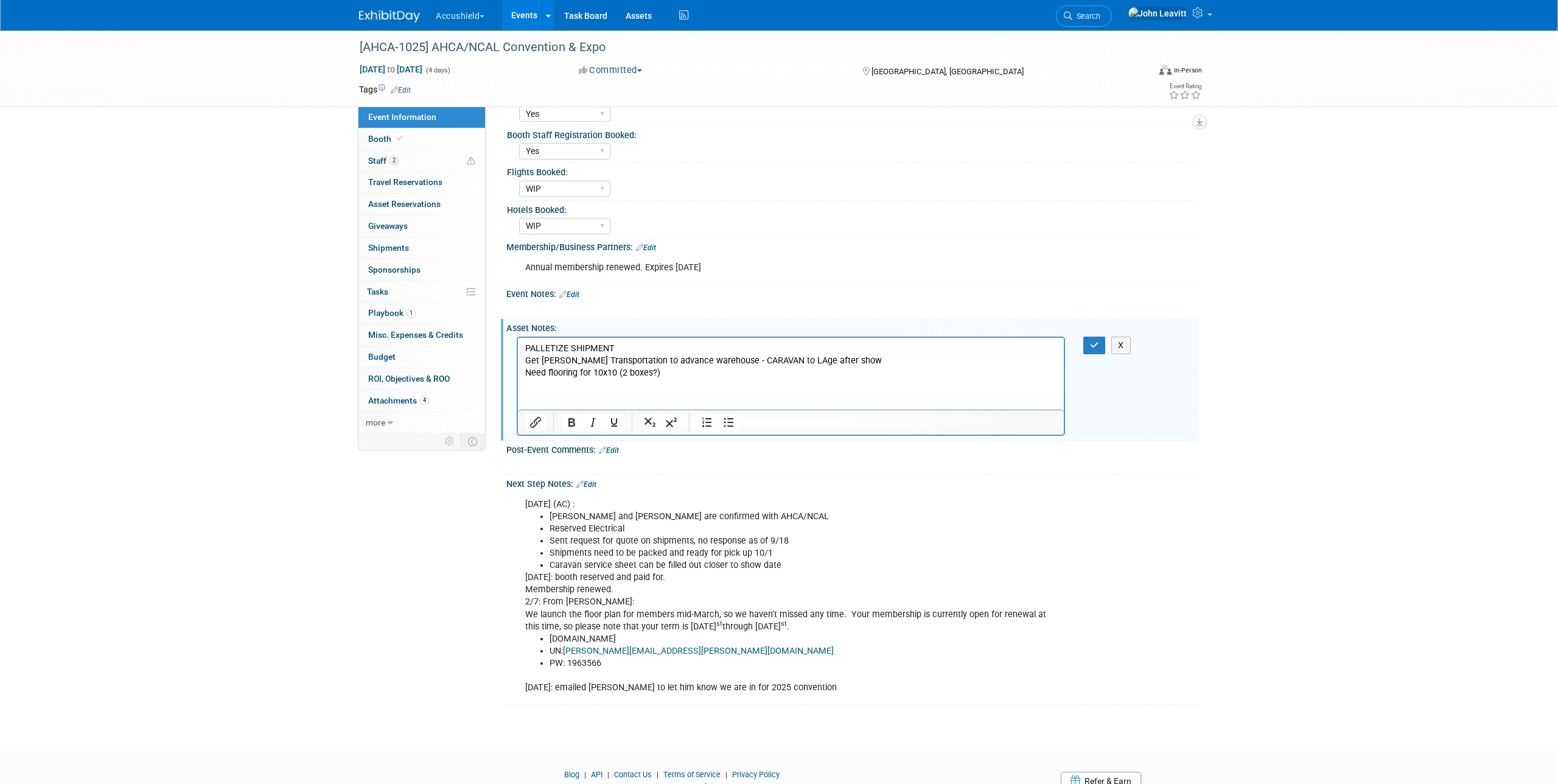
click at [712, 373] on p "Need flooring for 10x10 (2 boxes?)" at bounding box center [791, 373] width 532 height 12
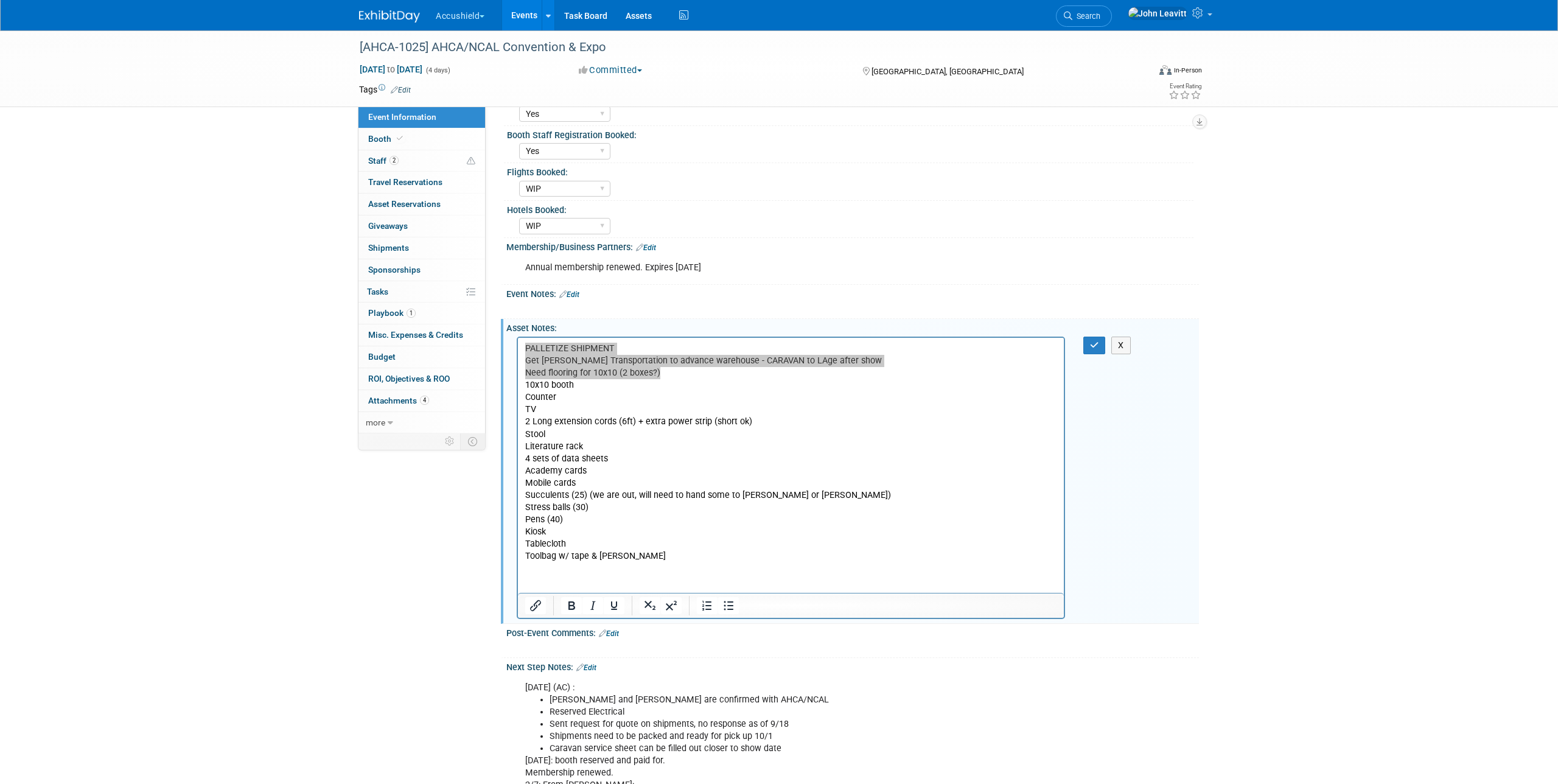
click at [1126, 471] on div "Need flooring. X" at bounding box center [852, 477] width 692 height 286
click at [1090, 349] on icon "button" at bounding box center [1094, 344] width 9 height 8
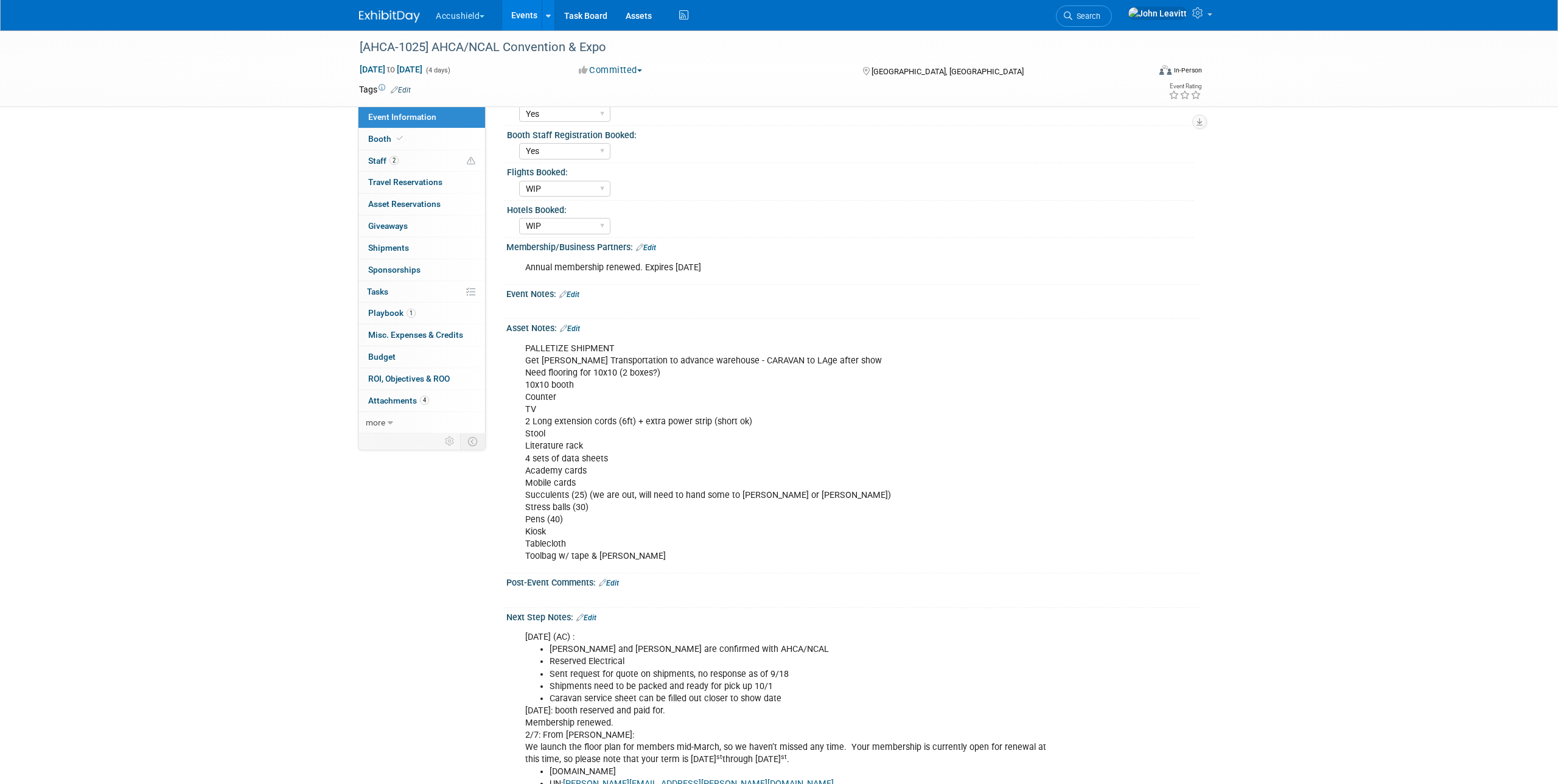
click at [576, 333] on link "Edit" at bounding box center [570, 328] width 20 height 8
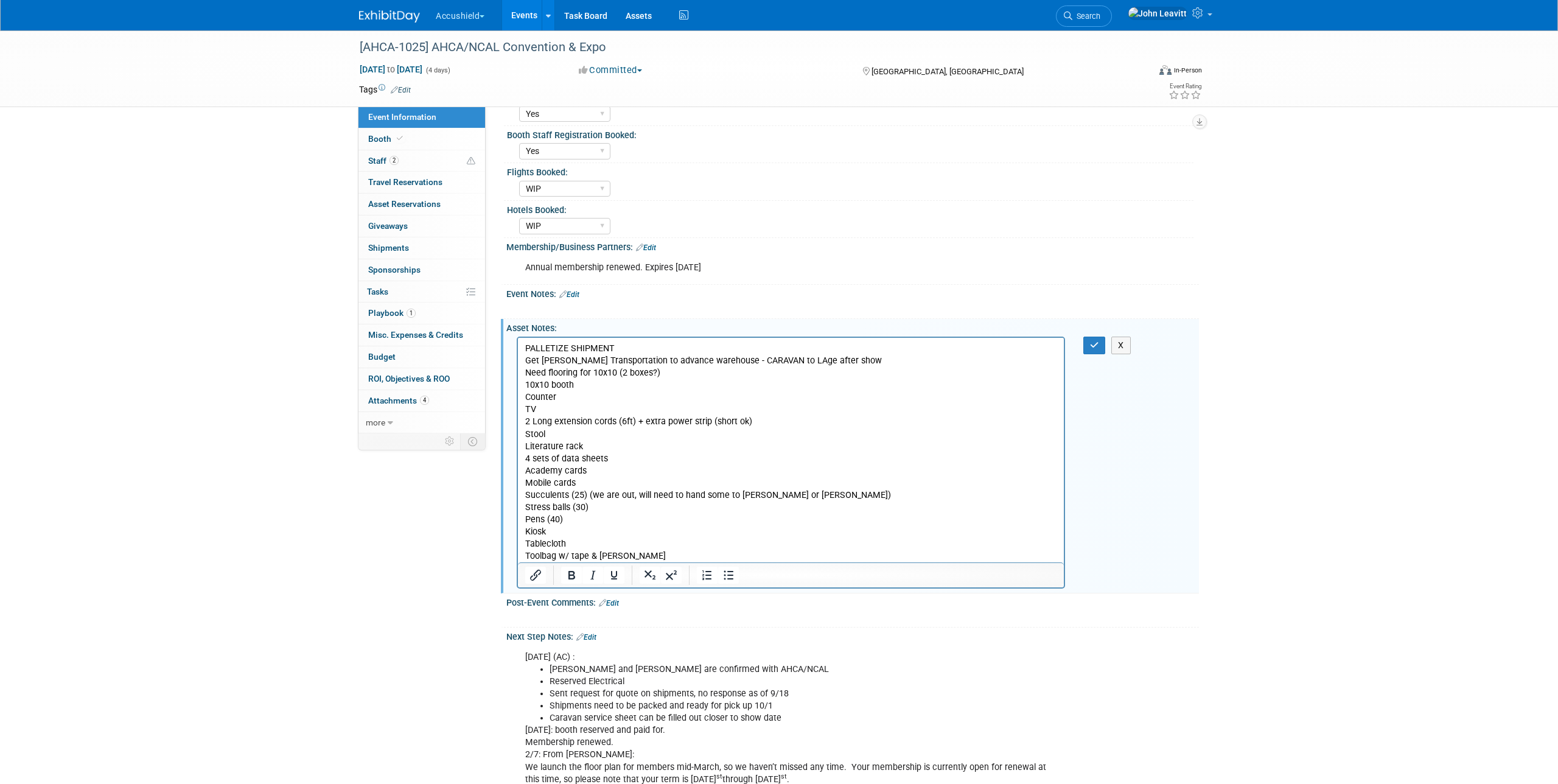
click at [636, 555] on p "PALLETIZE SHIPMENT Get [PERSON_NAME] Transportation to advance warehouse - CARA…" at bounding box center [791, 451] width 532 height 219
click at [613, 540] on p "PALLETIZE SHIPMENT Get [PERSON_NAME] Transportation to advance warehouse - CARA…" at bounding box center [791, 451] width 532 height 219
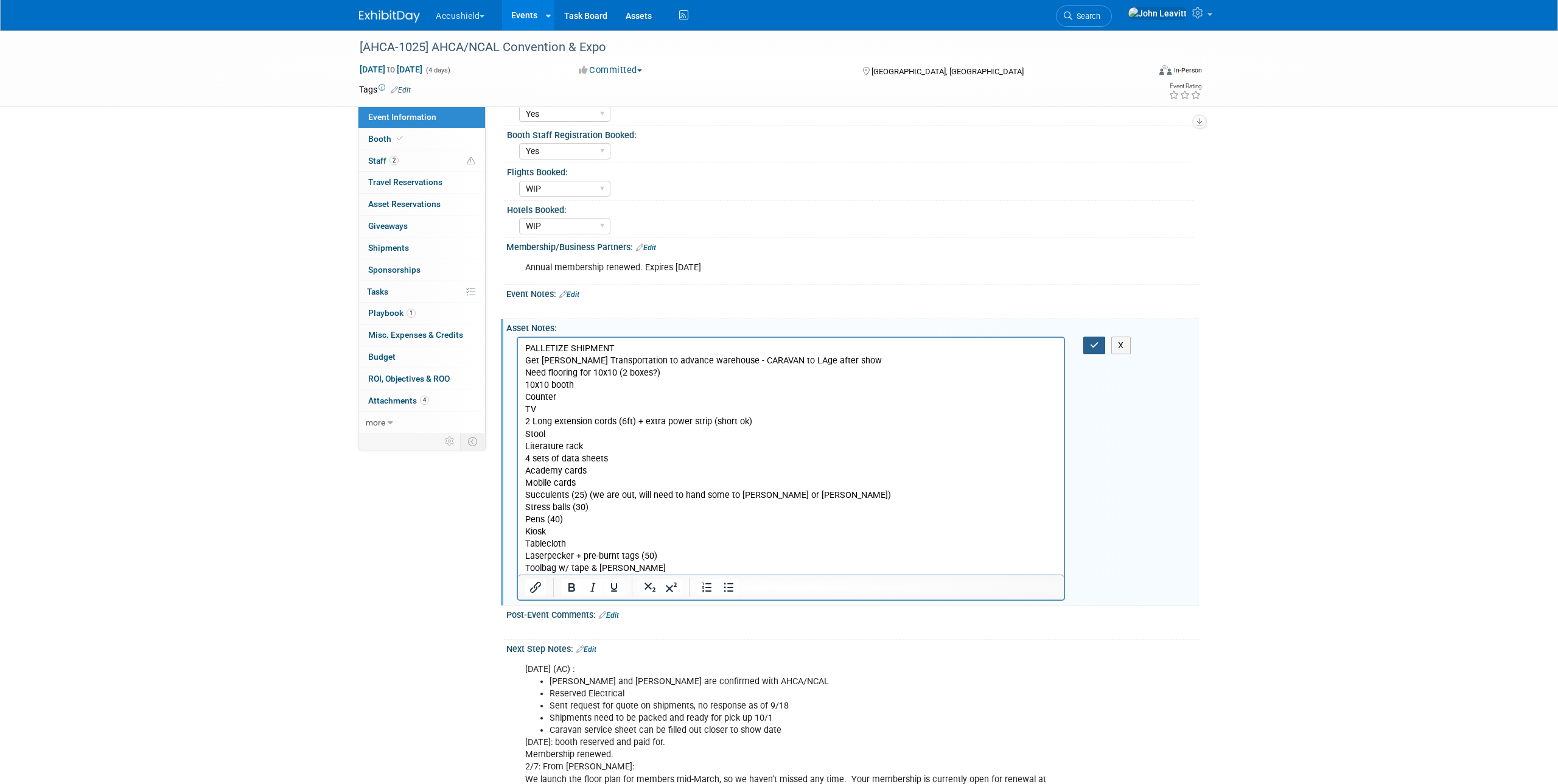
click at [1094, 349] on icon "button" at bounding box center [1094, 344] width 9 height 8
